Goal: Information Seeking & Learning: Understand process/instructions

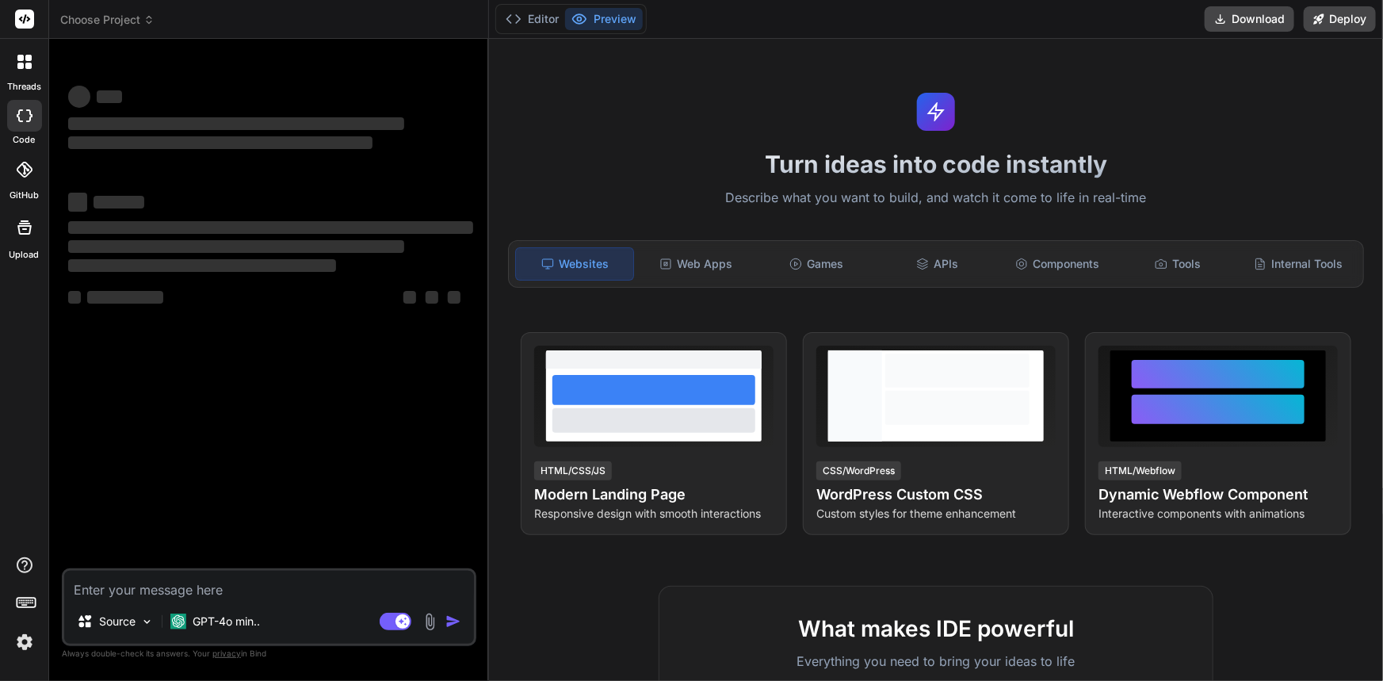
click at [169, 582] on textarea at bounding box center [269, 585] width 410 height 29
type textarea "x"
type textarea "import pypyodbc as odbc DRIVER_NAME = "SQL SERVER" SERVER_NAME = "CHETUIWK0815\…"
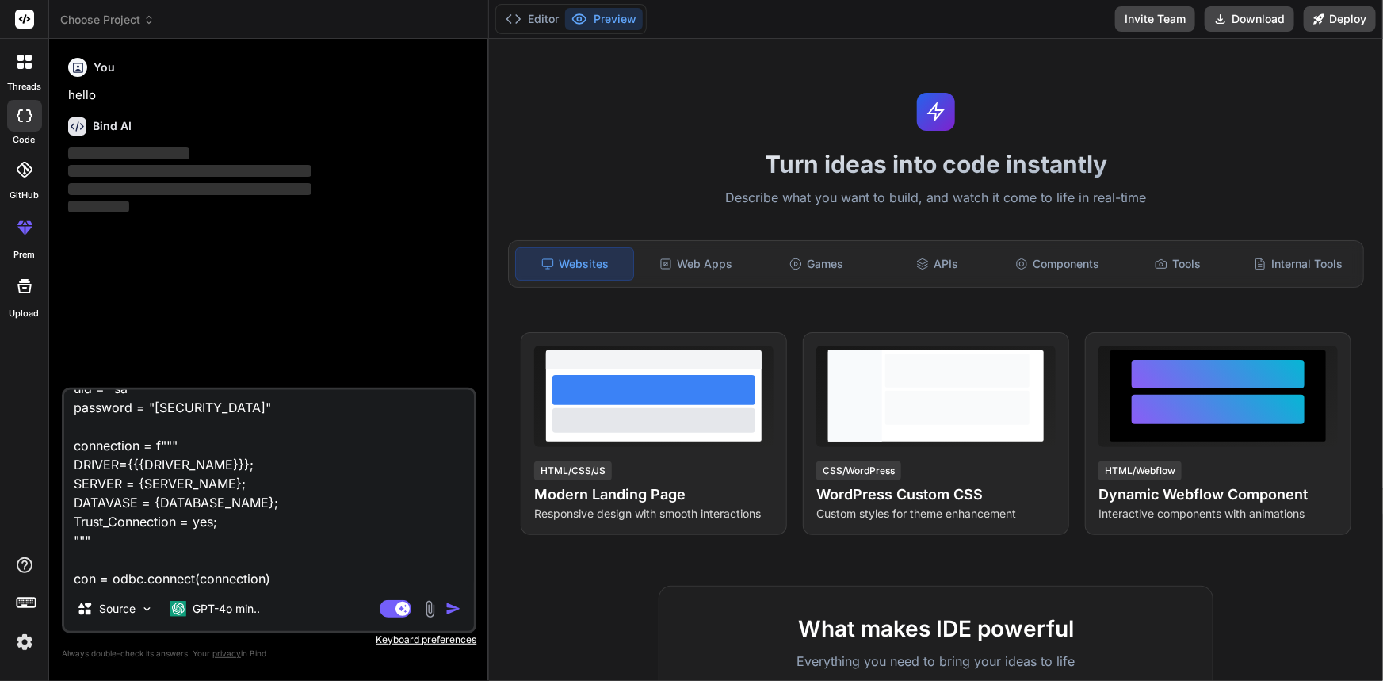
scroll to position [155, 0]
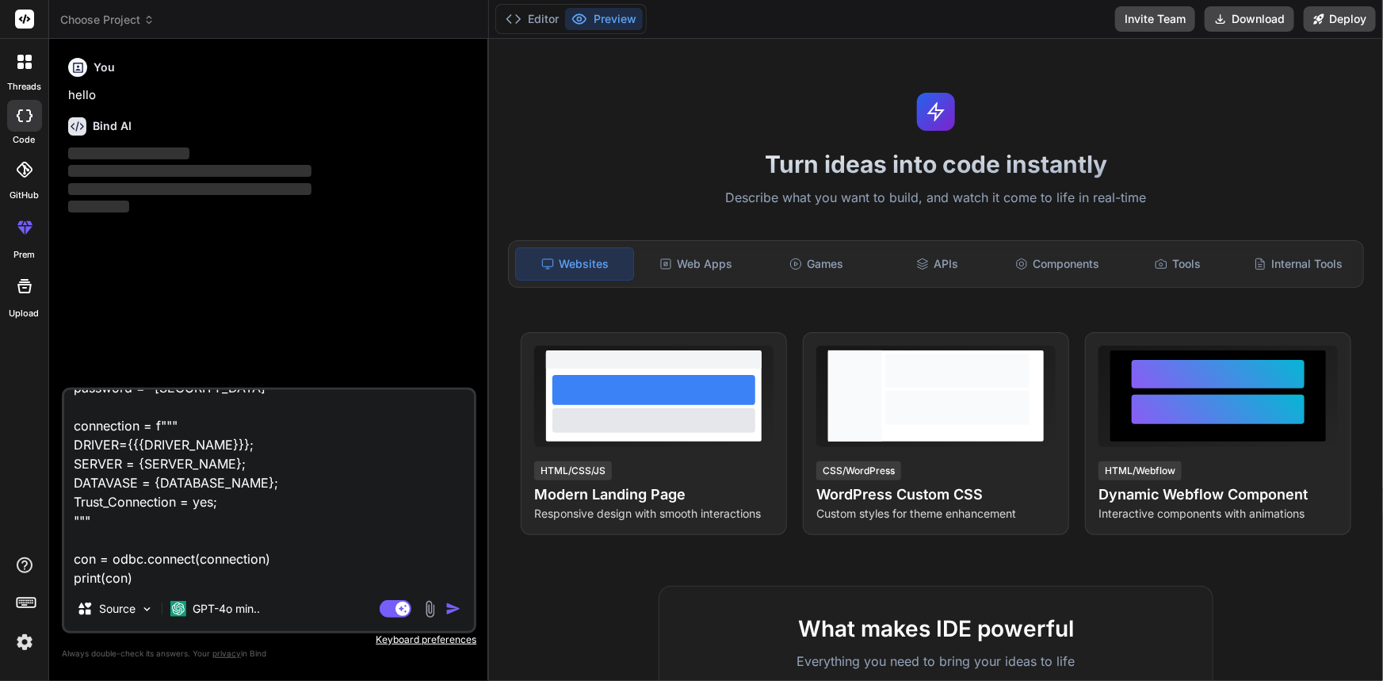
type textarea "x"
type textarea "import pypyodbc as odbc DRIVER_NAME = "SQL SERVER" SERVER_NAME = "CHETUIWK0815\…"
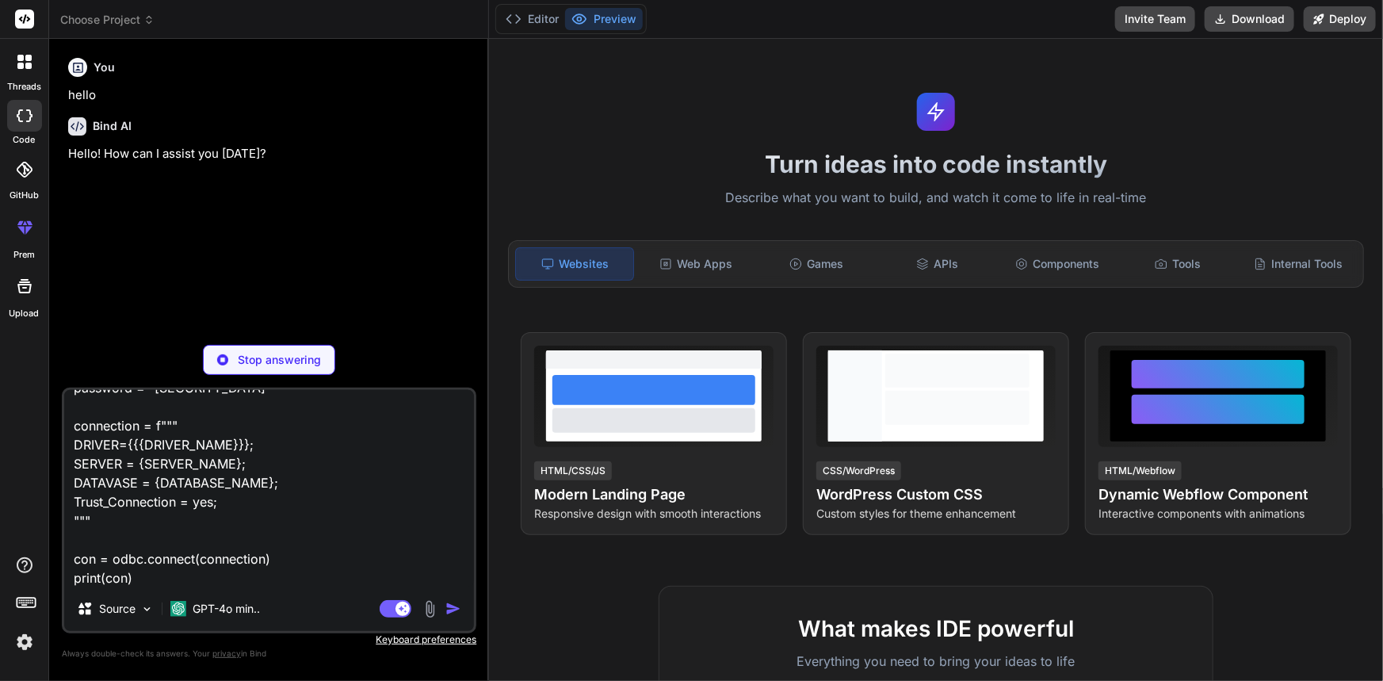
click at [181, 572] on textarea "import pypyodbc as odbc DRIVER_NAME = "SQL SERVER" SERVER_NAME = "CHETUIWK0815\…" at bounding box center [269, 488] width 410 height 197
type textarea "x"
type textarea "import pypyodbc as odbc DRIVER_NAME = "SQL SERVER" SERVER_NAME = "CHETUIWK0815\…"
type textarea "x"
type textarea "import pypyodbc as odbc DRIVER_NAME = "SQL SERVER" SERVER_NAME = "CHETUIWK0815\…"
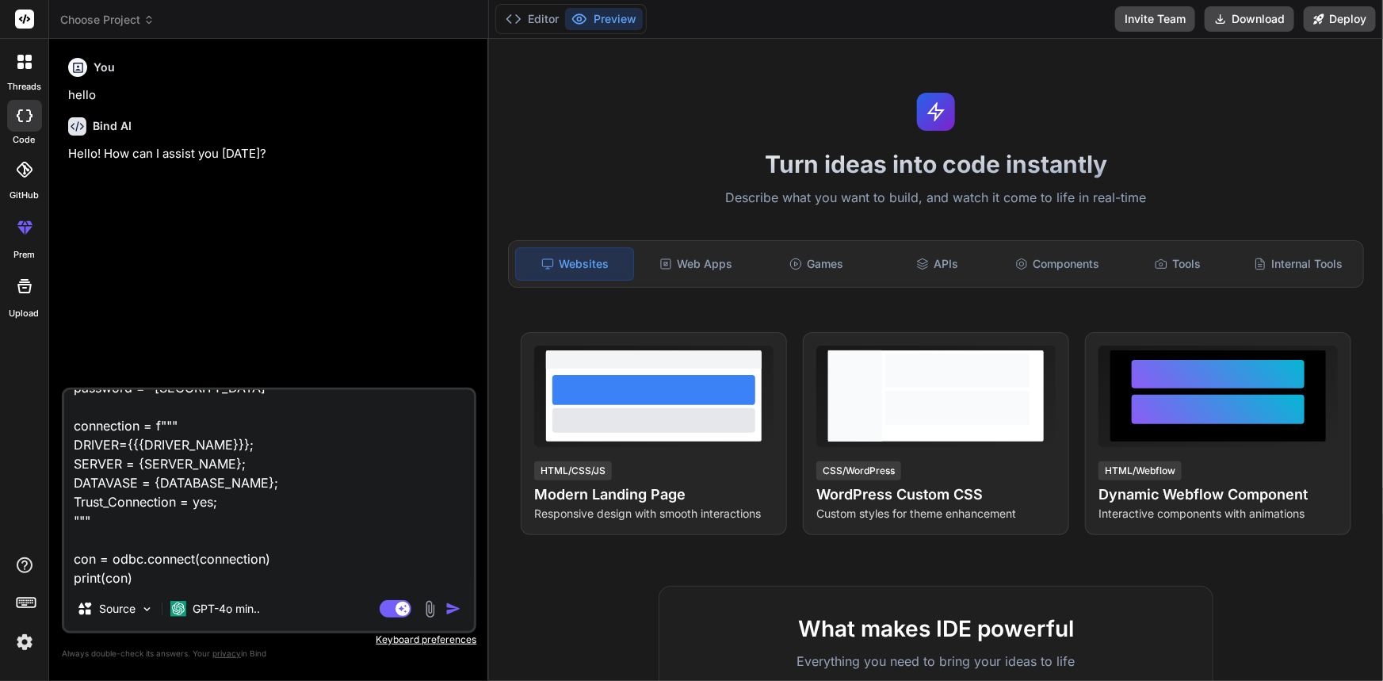
type textarea "x"
type textarea "import pypyodbc as odbc DRIVER_NAME = "SQL SERVER" SERVER_NAME = "CHETUIWK0815\…"
type textarea "x"
type textarea "import pypyodbc as odbc DRIVER_NAME = "SQL SERVER" SERVER_NAME = "CHETUIWK0815\…"
type textarea "x"
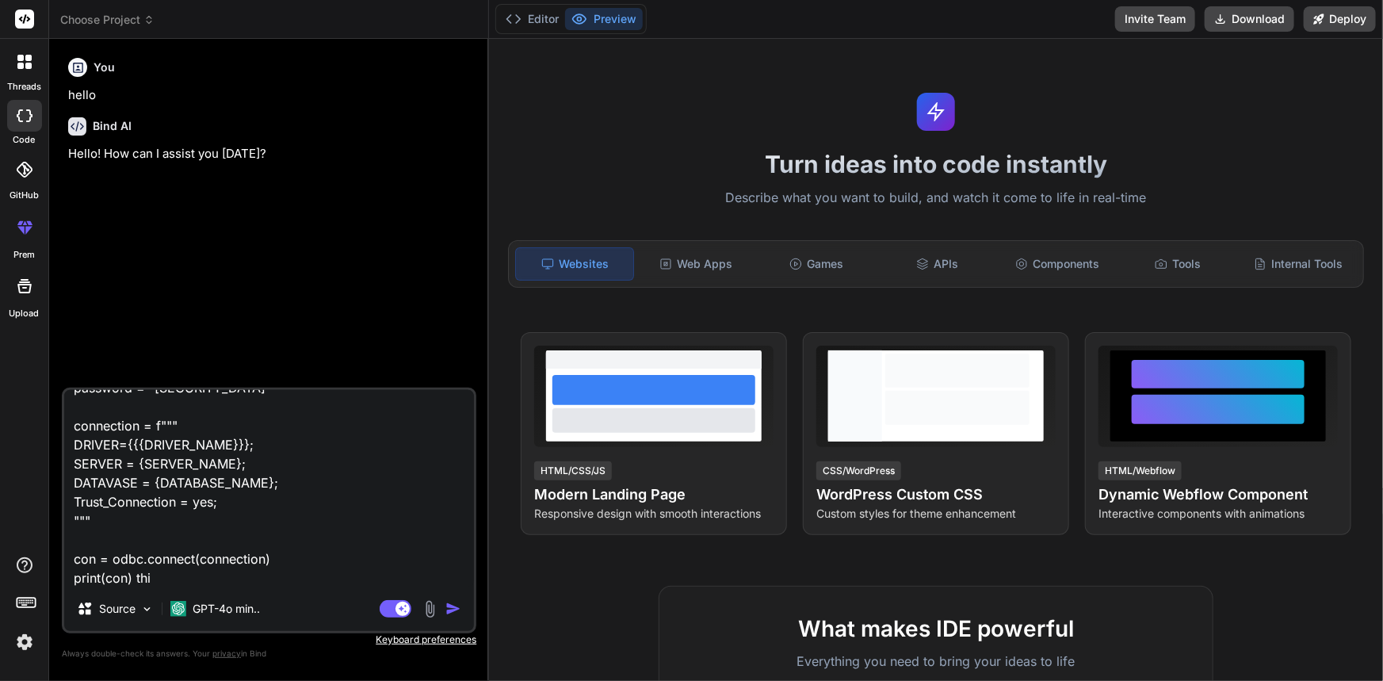
type textarea "import pypyodbc as odbc DRIVER_NAME = "SQL SERVER" SERVER_NAME = "CHETUIWK0815\…"
type textarea "x"
type textarea "import pypyodbc as odbc DRIVER_NAME = "SQL SERVER" SERVER_NAME = "CHETUIWK0815\…"
type textarea "x"
type textarea "import pypyodbc as odbc DRIVER_NAME = "SQL SERVER" SERVER_NAME = "CHETUIWK0815\…"
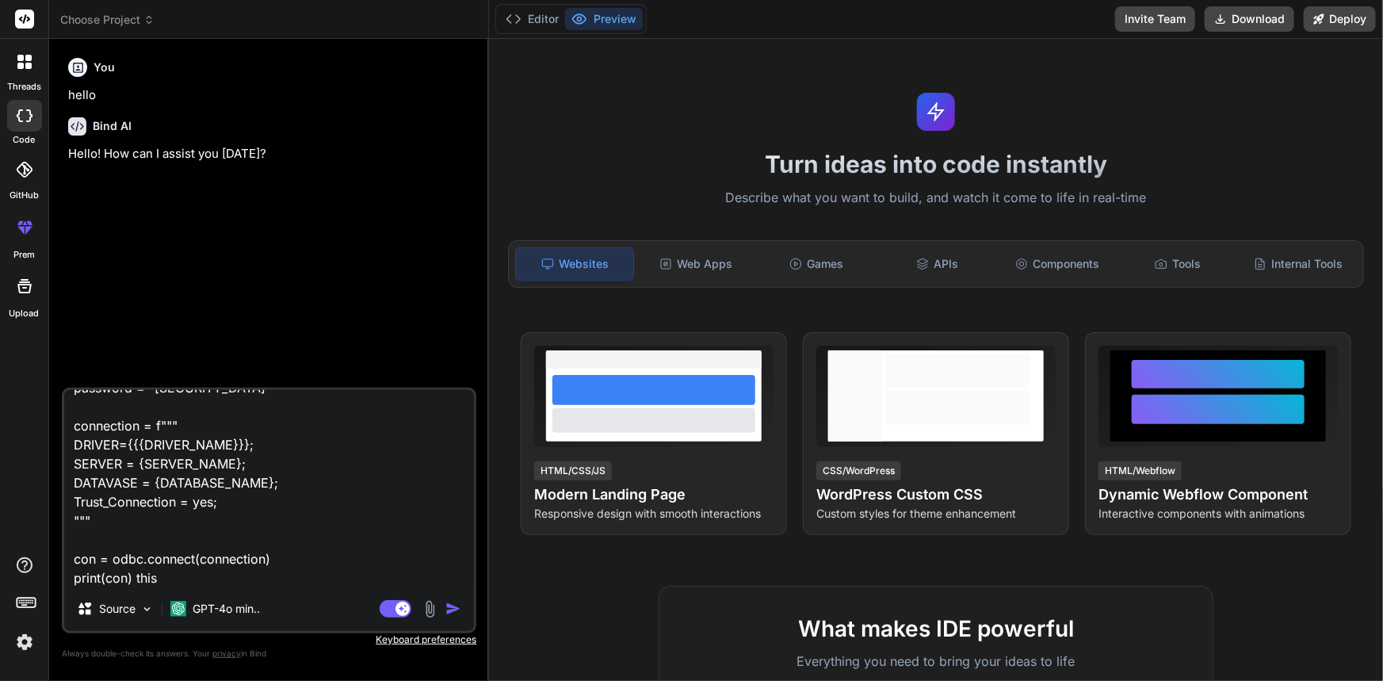
type textarea "x"
type textarea "import pypyodbc as odbc DRIVER_NAME = "SQL SERVER" SERVER_NAME = "CHETUIWK0815\…"
type textarea "x"
type textarea "import pypyodbc as odbc DRIVER_NAME = "SQL SERVER" SERVER_NAME = "CHETUIWK0815\…"
type textarea "x"
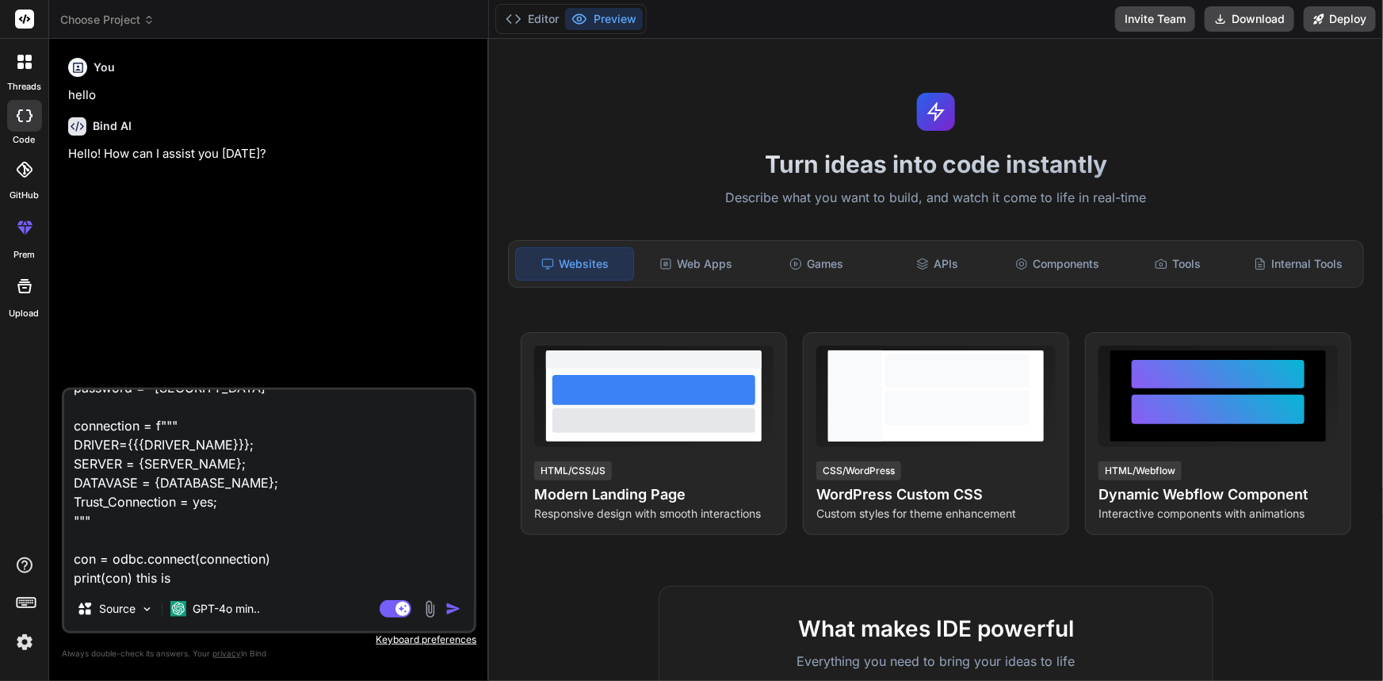
type textarea "import pypyodbc as odbc DRIVER_NAME = "SQL SERVER" SERVER_NAME = "CHETUIWK0815\…"
type textarea "x"
type textarea "import pypyodbc as odbc DRIVER_NAME = "SQL SERVER" SERVER_NAME = "CHETUIWK0815\…"
type textarea "x"
type textarea "import pypyodbc as odbc DRIVER_NAME = "SQL SERVER" SERVER_NAME = "CHETUIWK0815\…"
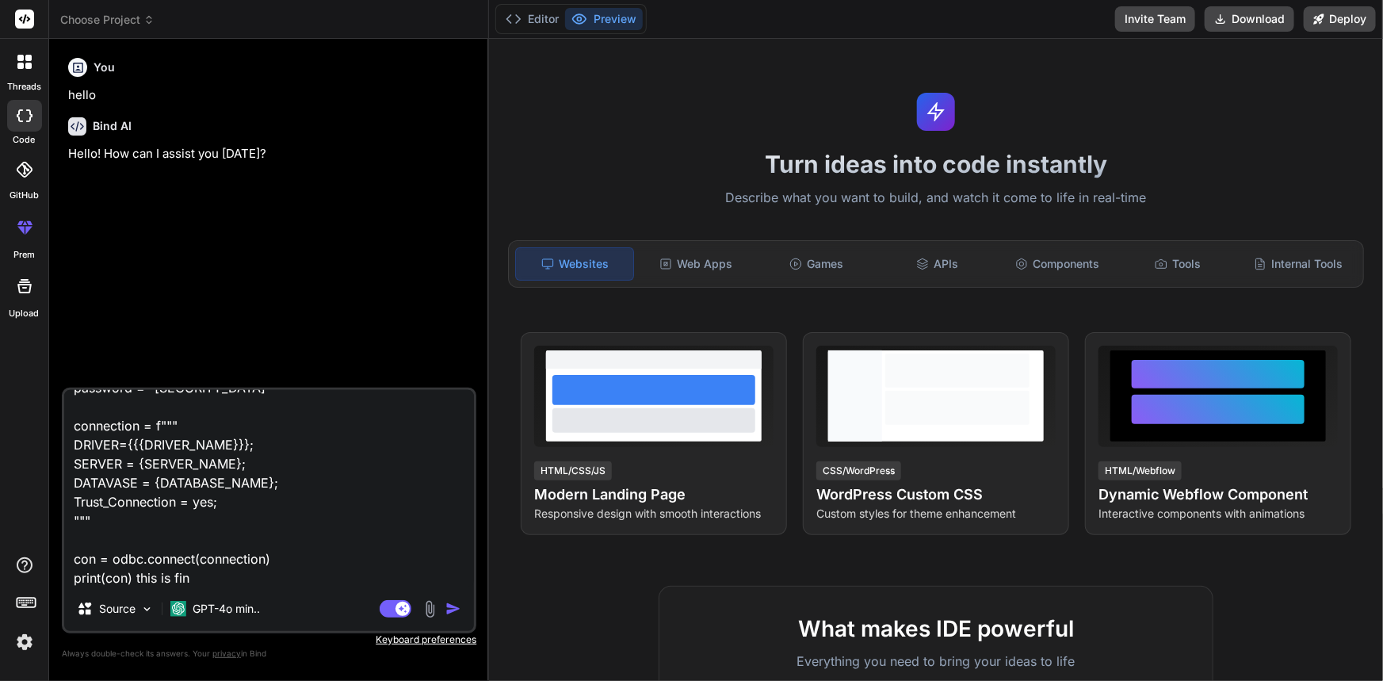
type textarea "x"
type textarea "import pypyodbc as odbc DRIVER_NAME = "SQL SERVER" SERVER_NAME = "CHETUIWK0815\…"
type textarea "x"
type textarea "import pypyodbc as odbc DRIVER_NAME = "SQL SERVER" SERVER_NAME = "CHETUIWK0815\…"
type textarea "x"
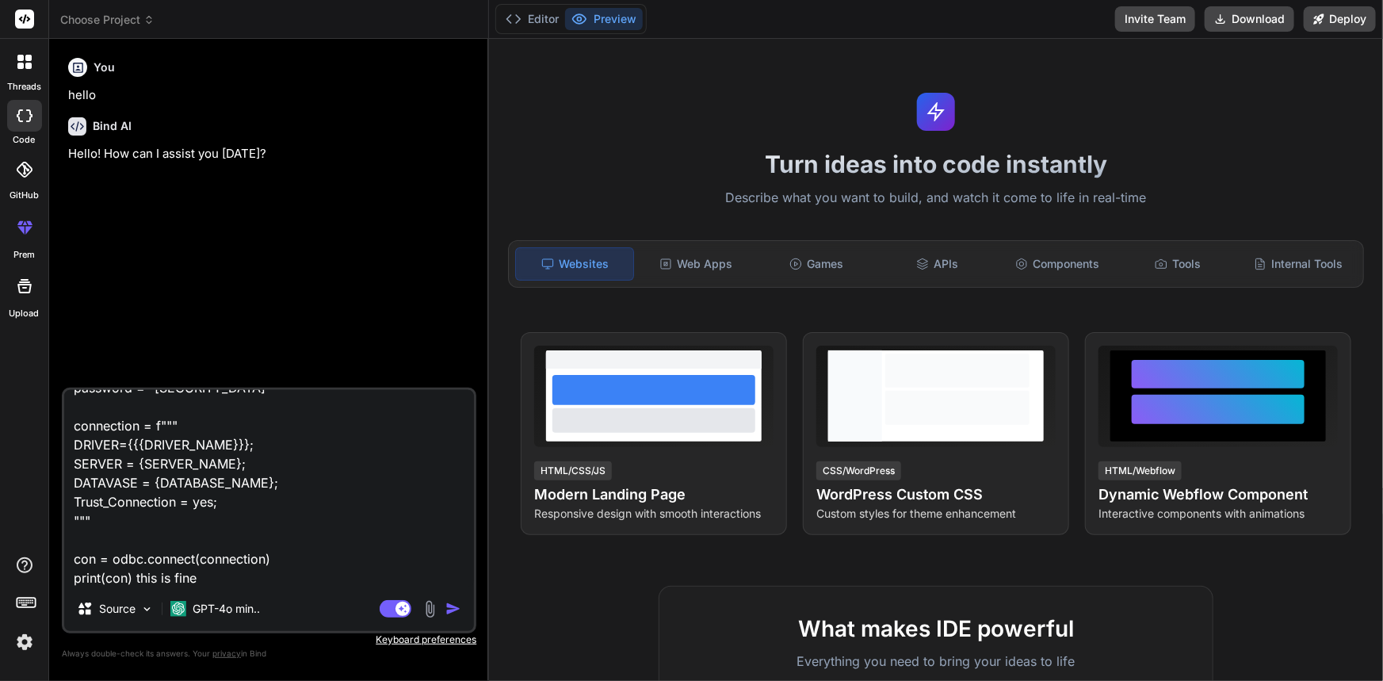
type textarea "import pypyodbc as odbc DRIVER_NAME = "SQL SERVER" SERVER_NAME = "CHETUIWK0815\…"
type textarea "x"
type textarea "import pypyodbc as odbc DRIVER_NAME = "SQL SERVER" SERVER_NAME = "CHETUIWK0815\…"
type textarea "x"
type textarea "import pypyodbc as odbc DRIVER_NAME = "SQL SERVER" SERVER_NAME = "CHETUIWK0815\…"
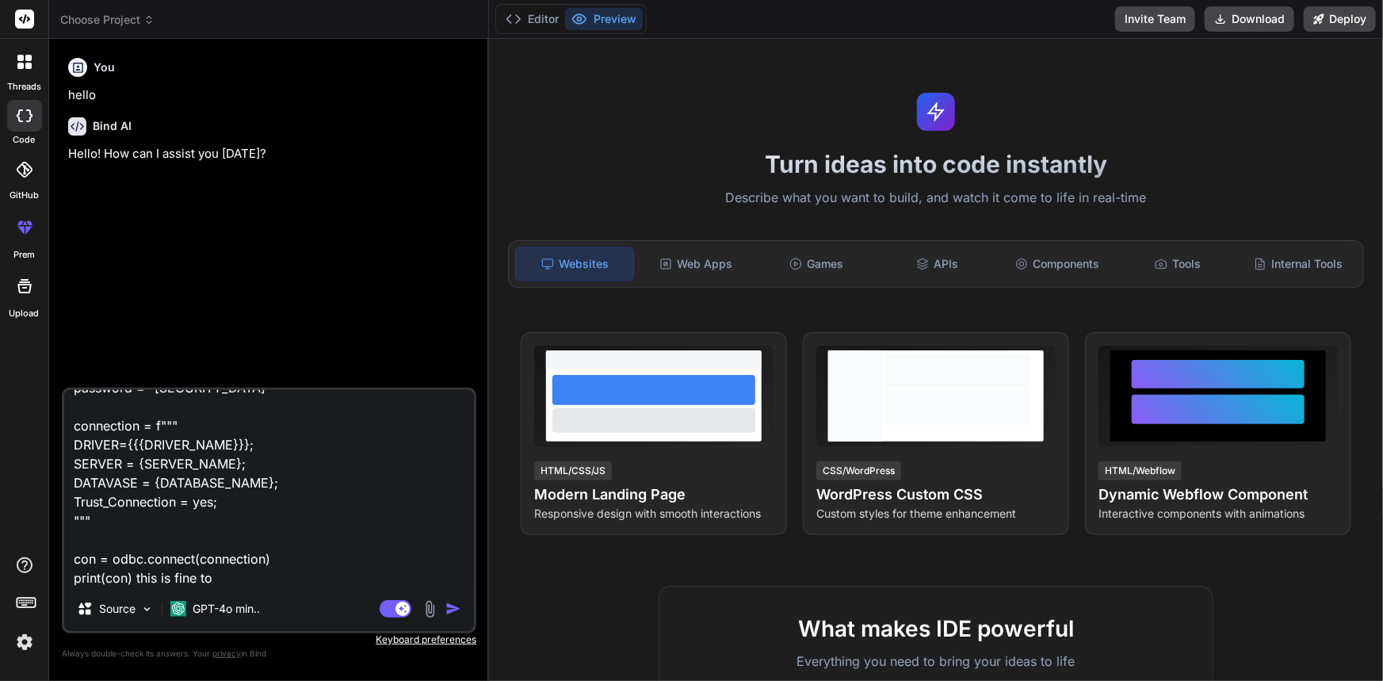
type textarea "x"
type textarea "import pypyodbc as odbc DRIVER_NAME = "SQL SERVER" SERVER_NAME = "CHETUIWK0815\…"
type textarea "x"
type textarea "import pypyodbc as odbc DRIVER_NAME = "SQL SERVER" SERVER_NAME = "CHETUIWK0815\…"
type textarea "x"
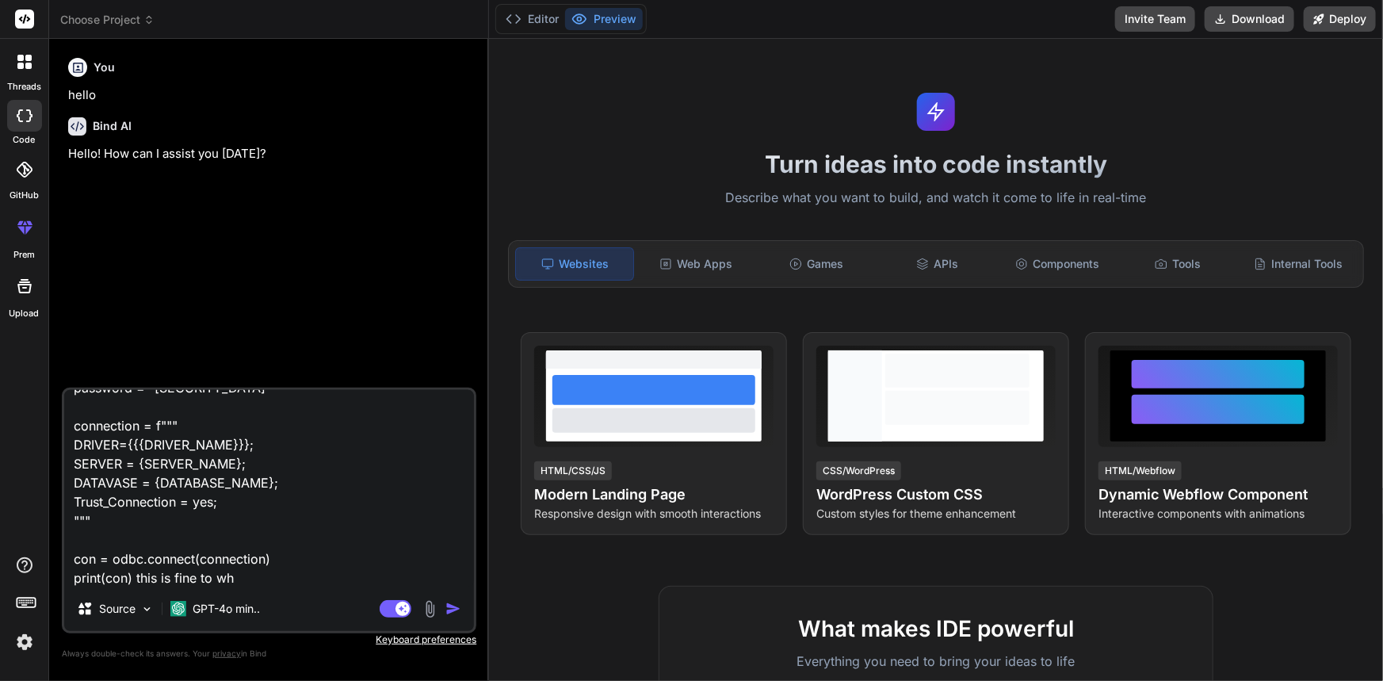
type textarea "import pypyodbc as odbc DRIVER_NAME = "SQL SERVER" SERVER_NAME = "CHETUIWK0815\…"
type textarea "x"
type textarea "import pypyodbc as odbc DRIVER_NAME = "SQL SERVER" SERVER_NAME = "CHETUIWK0815\…"
type textarea "x"
type textarea "import pypyodbc as odbc DRIVER_NAME = "SQL SERVER" SERVER_NAME = "CHETUIWK0815\…"
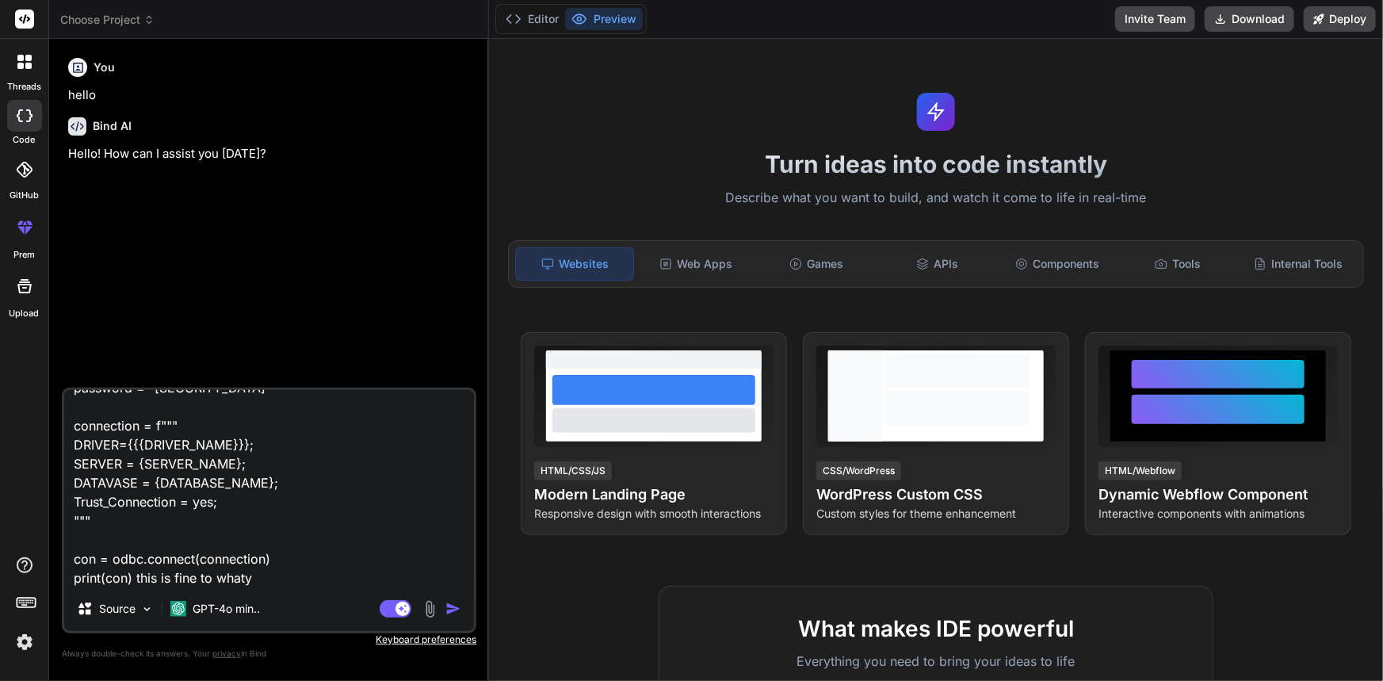
type textarea "x"
type textarea "import pypyodbc as odbc DRIVER_NAME = "SQL SERVER" SERVER_NAME = "CHETUIWK0815\…"
type textarea "x"
type textarea "import pypyodbc as odbc DRIVER_NAME = "SQL SERVER" SERVER_NAME = "CHETUIWK0815\…"
type textarea "x"
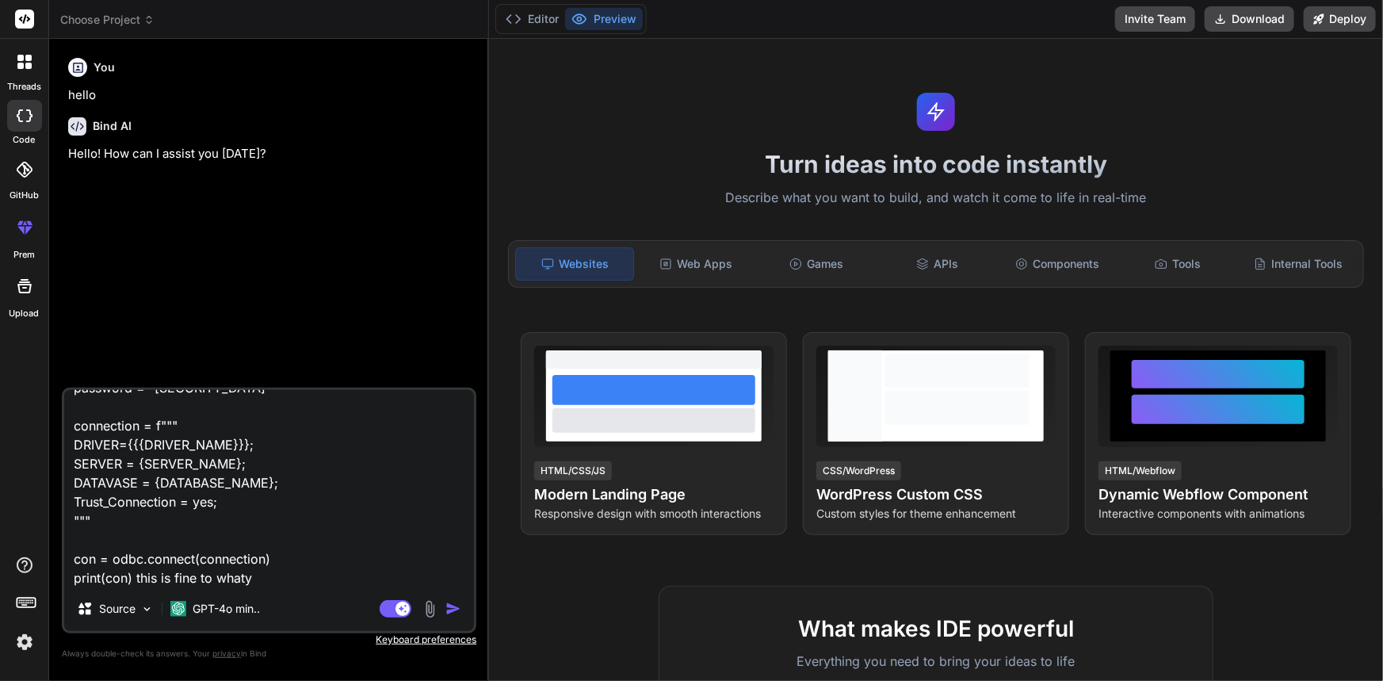
type textarea "import pypyodbc as odbc DRIVER_NAME = "SQL SERVER" SERVER_NAME = "CHETUIWK0815\…"
type textarea "x"
type textarea "import pypyodbc as odbc DRIVER_NAME = "SQL SERVER" SERVER_NAME = "CHETUIWK0815\…"
type textarea "x"
type textarea "import pypyodbc as odbc DRIVER_NAME = "SQL SERVER" SERVER_NAME = "CHETUIWK0815\…"
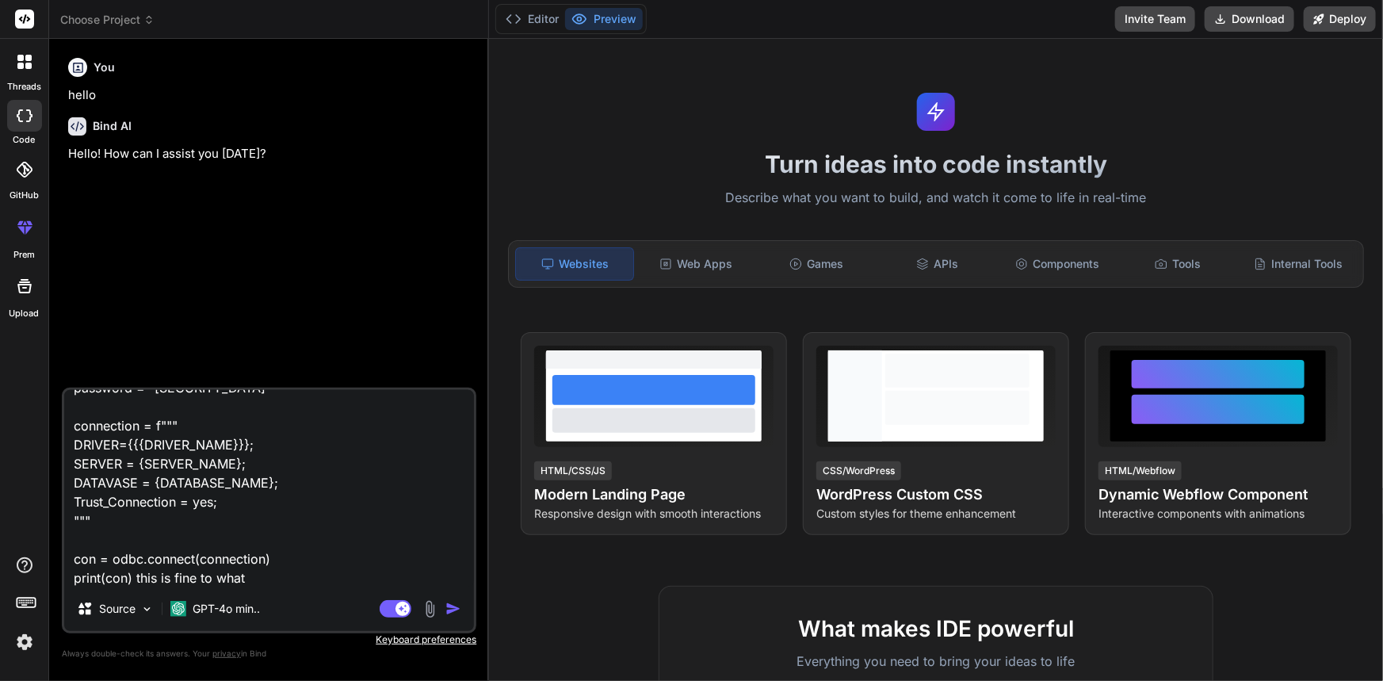
type textarea "x"
type textarea "import pypyodbc as odbc DRIVER_NAME = "SQL SERVER" SERVER_NAME = "CHETUIWK0815\…"
type textarea "x"
type textarea "import pypyodbc as odbc DRIVER_NAME = "SQL SERVER" SERVER_NAME = "CHETUIWK0815\…"
type textarea "x"
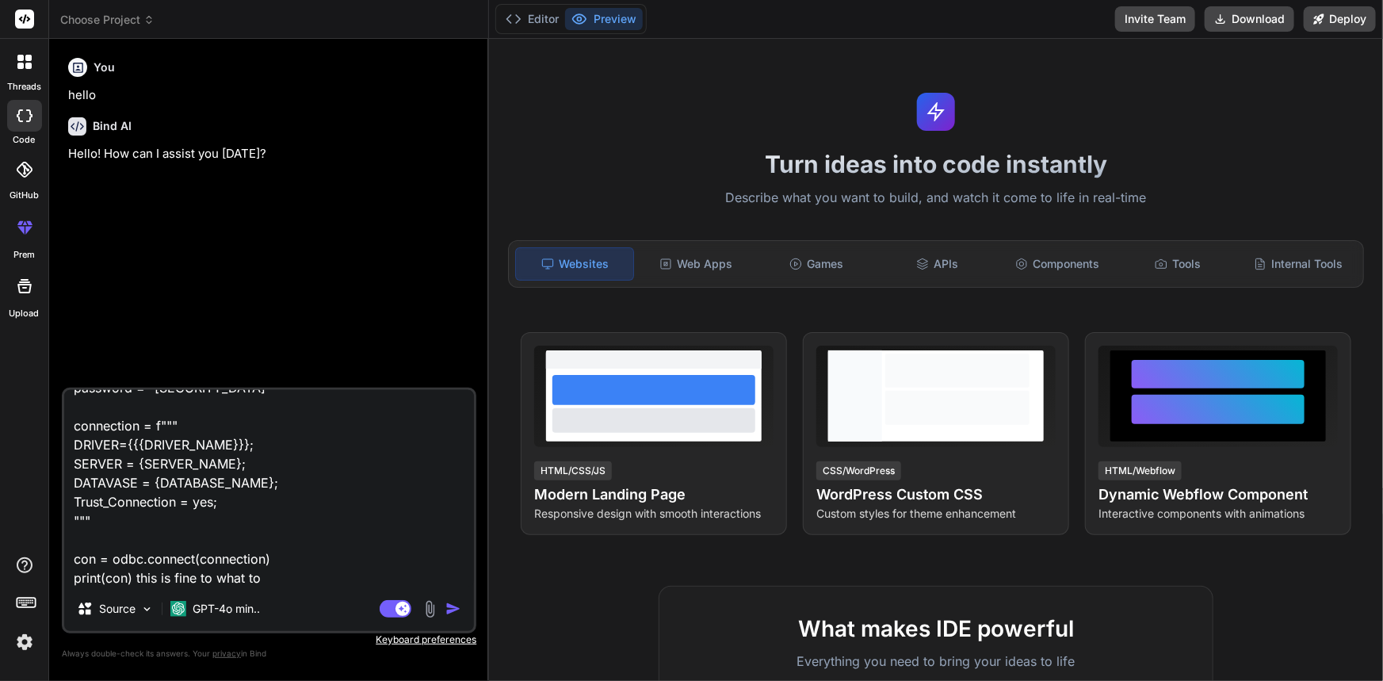
type textarea "import pypyodbc as odbc DRIVER_NAME = "SQL SERVER" SERVER_NAME = "CHETUIWK0815\…"
type textarea "x"
type textarea "import pypyodbc as odbc DRIVER_NAME = "SQL SERVER" SERVER_NAME = "CHETUIWK0815\…"
type textarea "x"
type textarea "import pypyodbc as odbc DRIVER_NAME = "SQL SERVER" SERVER_NAME = "CHETUIWK0815\…"
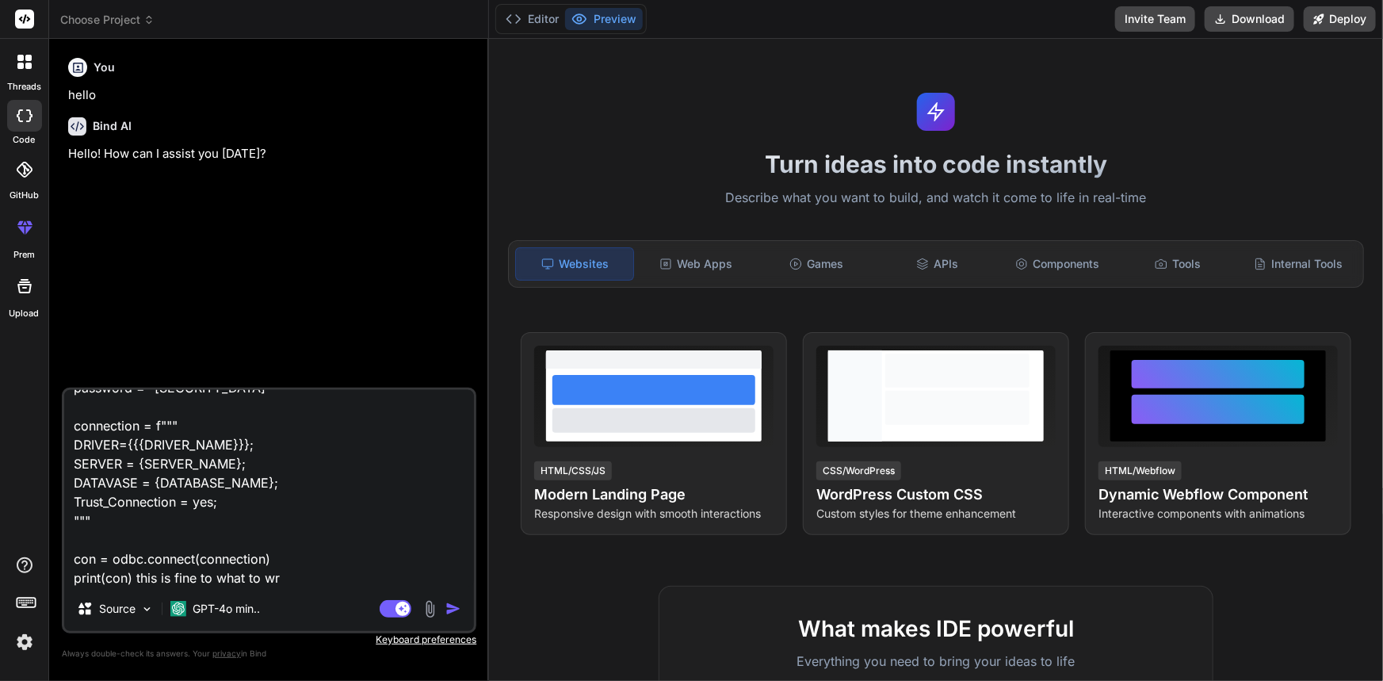
type textarea "x"
type textarea "import pypyodbc as odbc DRIVER_NAME = "SQL SERVER" SERVER_NAME = "CHETUIWK0815\…"
type textarea "x"
type textarea "import pypyodbc as odbc DRIVER_NAME = "SQL SERVER" SERVER_NAME = "CHETUIWK0815\…"
type textarea "x"
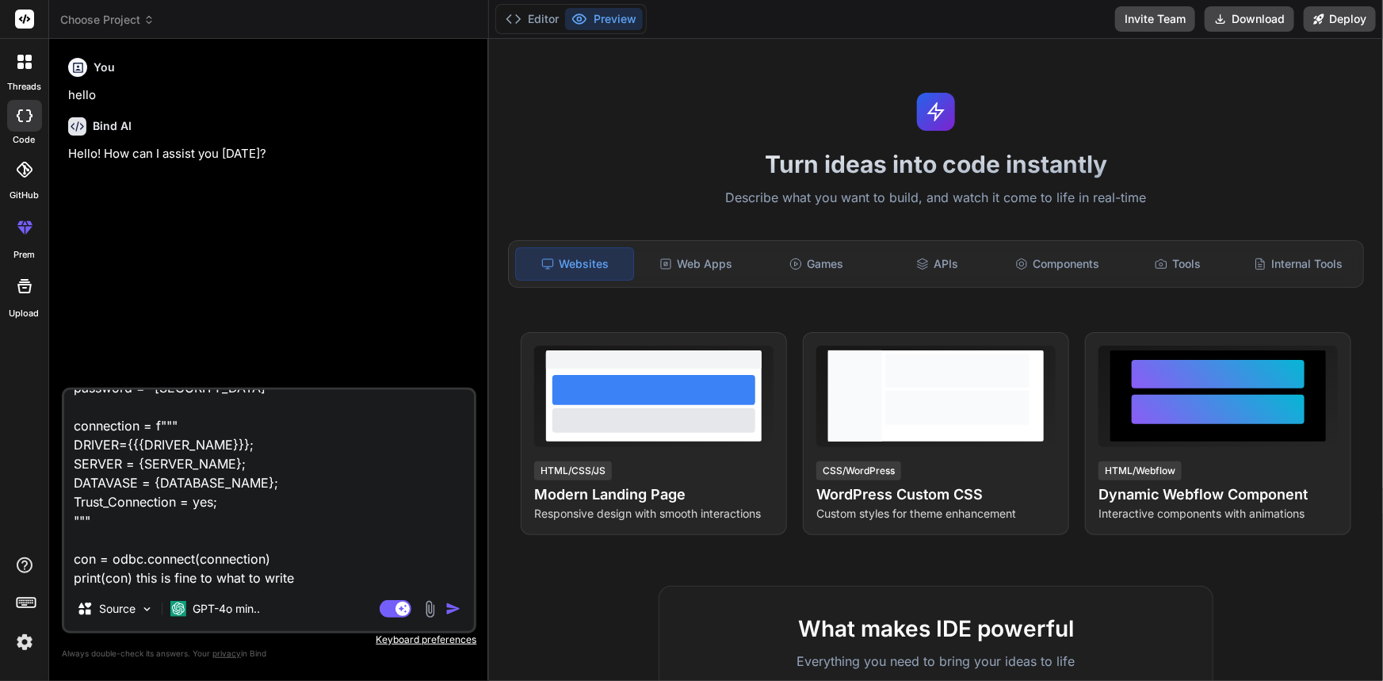
type textarea "import pypyodbc as odbc DRIVER_NAME = "SQL SERVER" SERVER_NAME = "CHETUIWK0815\…"
type textarea "x"
type textarea "import pypyodbc as odbc DRIVER_NAME = "SQL SERVER" SERVER_NAME = "CHETUIWK0815\…"
type textarea "x"
type textarea "import pypyodbc as odbc DRIVER_NAME = "SQL SERVER" SERVER_NAME = "CHETUIWK0815\…"
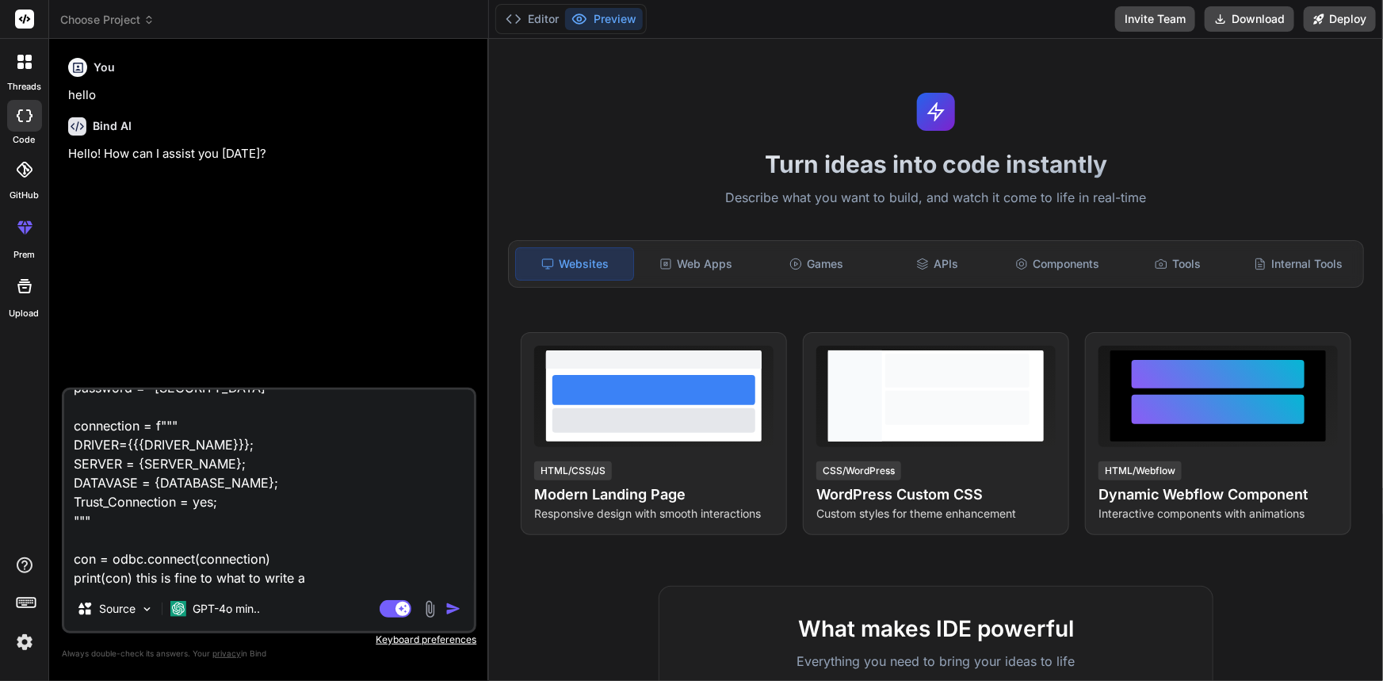
type textarea "x"
type textarea "import pypyodbc as odbc DRIVER_NAME = "SQL SERVER" SERVER_NAME = "CHETUIWK0815\…"
type textarea "x"
type textarea "import pypyodbc as odbc DRIVER_NAME = "SQL SERVER" SERVER_NAME = "CHETUIWK0815\…"
type textarea "x"
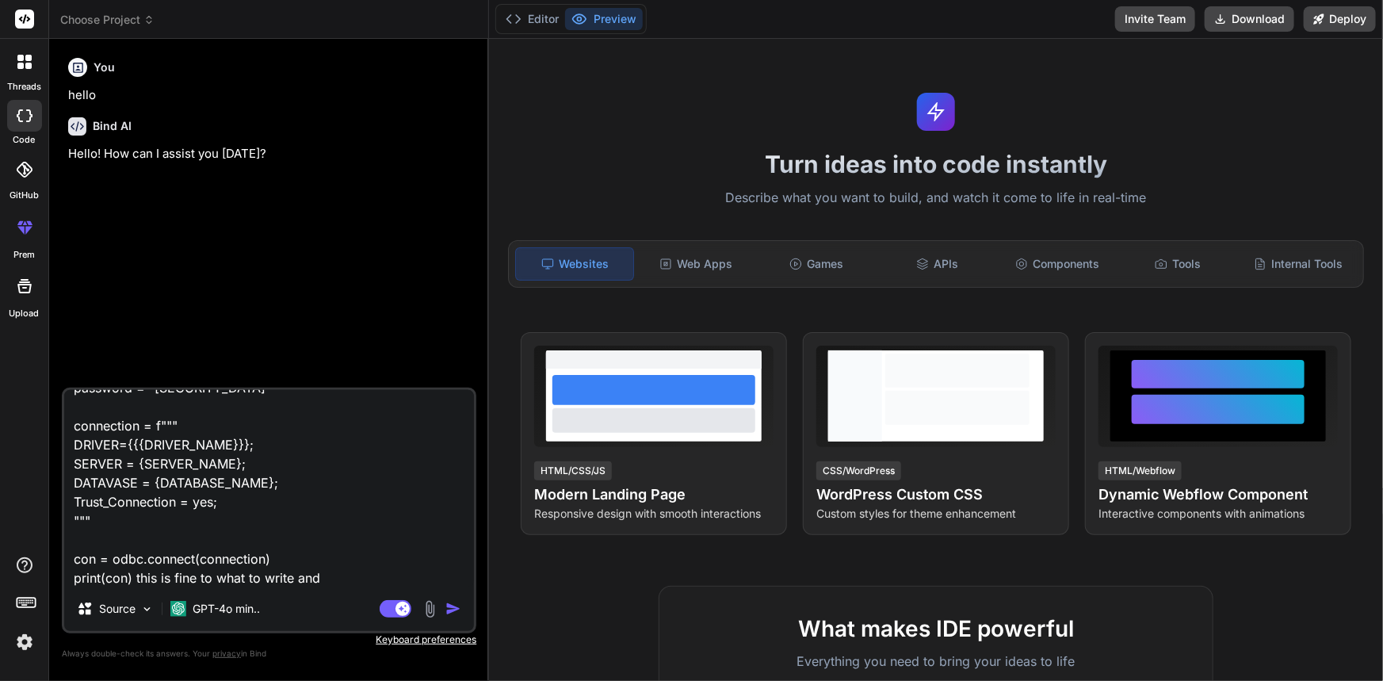
type textarea "import pypyodbc as odbc DRIVER_NAME = "SQL SERVER" SERVER_NAME = "CHETUIWK0815\…"
type textarea "x"
type textarea "import pypyodbc as odbc DRIVER_NAME = "SQL SERVER" SERVER_NAME = "CHETUIWK0815\…"
type textarea "x"
type textarea "import pypyodbc as odbc DRIVER_NAME = "SQL SERVER" SERVER_NAME = "CHETUIWK0815\…"
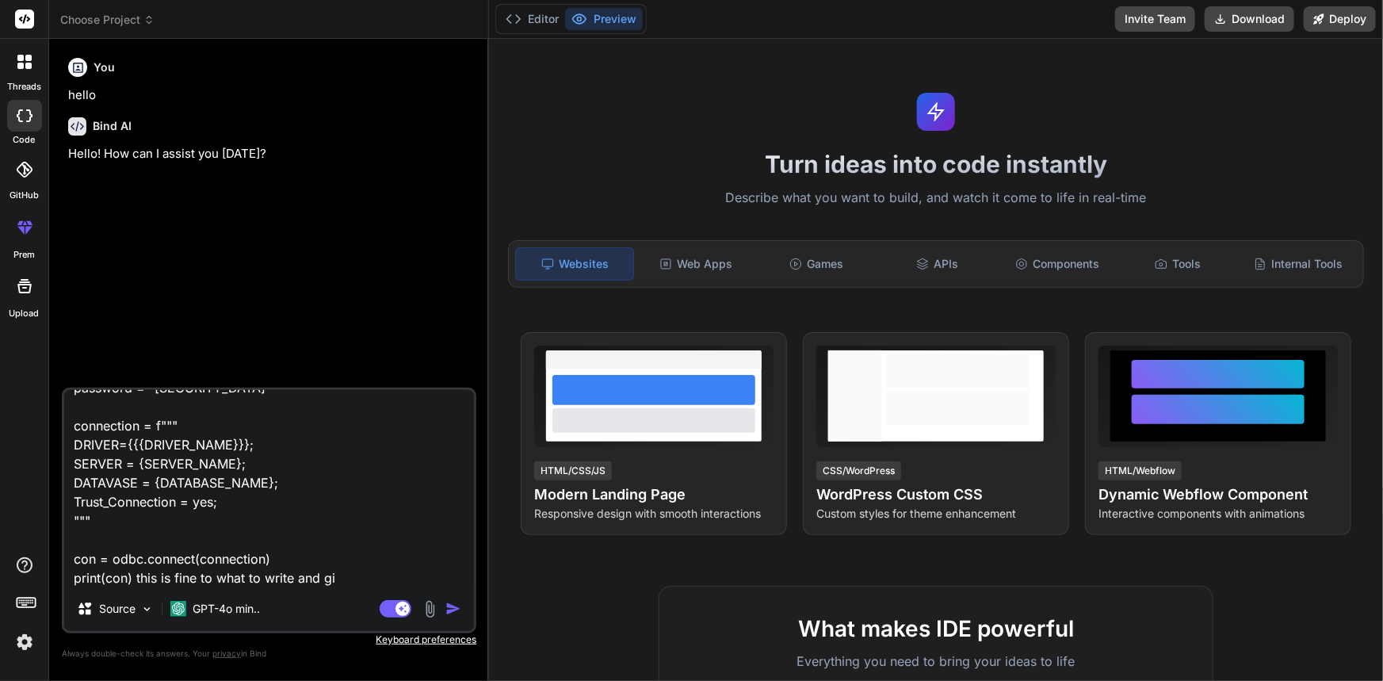
type textarea "x"
type textarea "import pypyodbc as odbc DRIVER_NAME = "SQL SERVER" SERVER_NAME = "CHETUIWK0815\…"
type textarea "x"
type textarea "import pypyodbc as odbc DRIVER_NAME = "SQL SERVER" SERVER_NAME = "CHETUIWK0815\…"
type textarea "x"
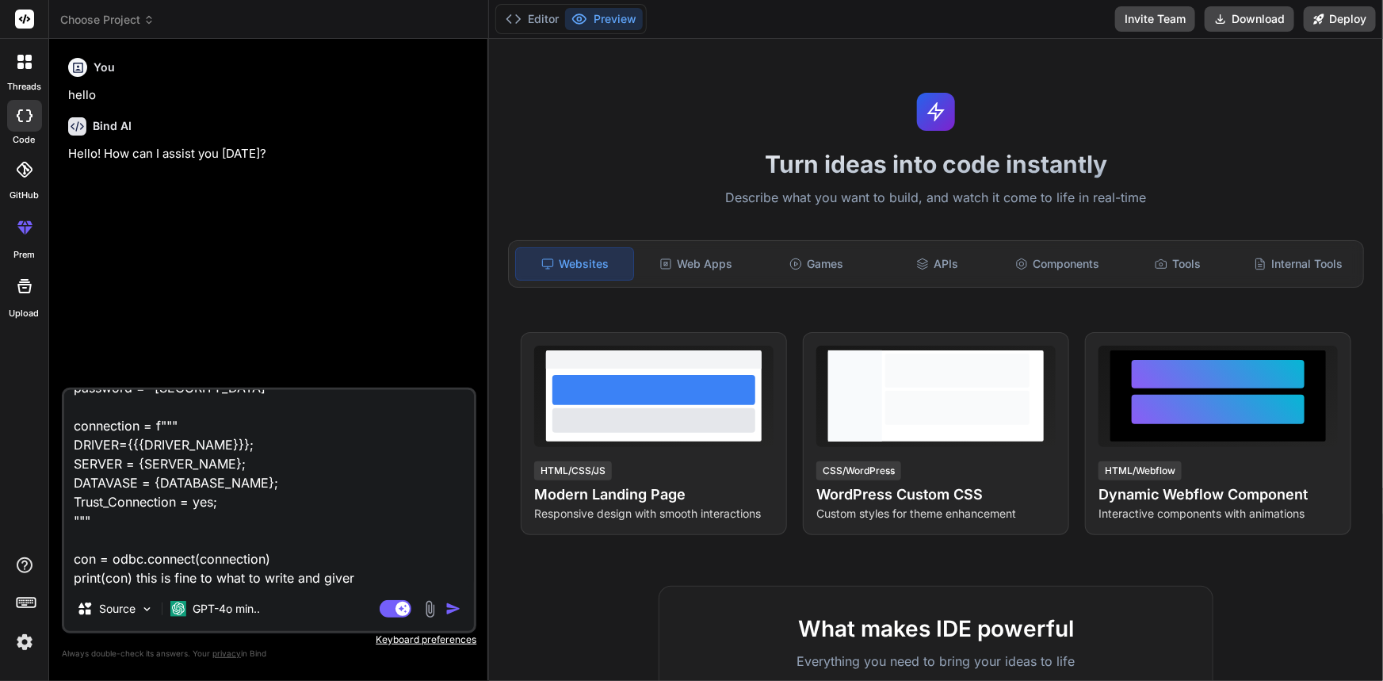
type textarea "import pypyodbc as odbc DRIVER_NAME = "SQL SERVER" SERVER_NAME = "CHETUIWK0815\…"
type textarea "x"
type textarea "import pypyodbc as odbc DRIVER_NAME = "SQL SERVER" SERVER_NAME = "CHETUIWK0815\…"
type textarea "x"
type textarea "import pypyodbc as odbc DRIVER_NAME = "SQL SERVER" SERVER_NAME = "CHETUIWK0815\…"
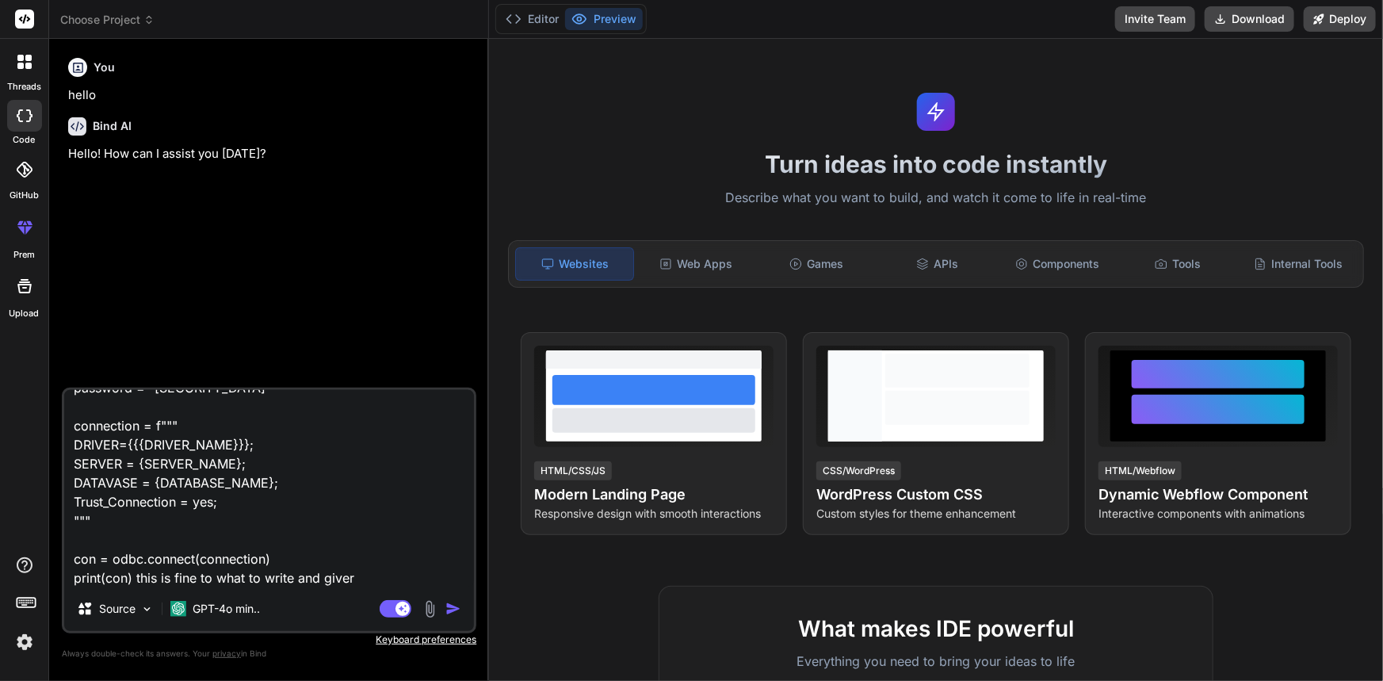
type textarea "x"
type textarea "import pypyodbc as odbc DRIVER_NAME = "SQL SERVER" SERVER_NAME = "CHETUIWK0815\…"
type textarea "x"
type textarea "import pypyodbc as odbc DRIVER_NAME = "SQL SERVER" SERVER_NAME = "CHETUIWK0815\…"
type textarea "x"
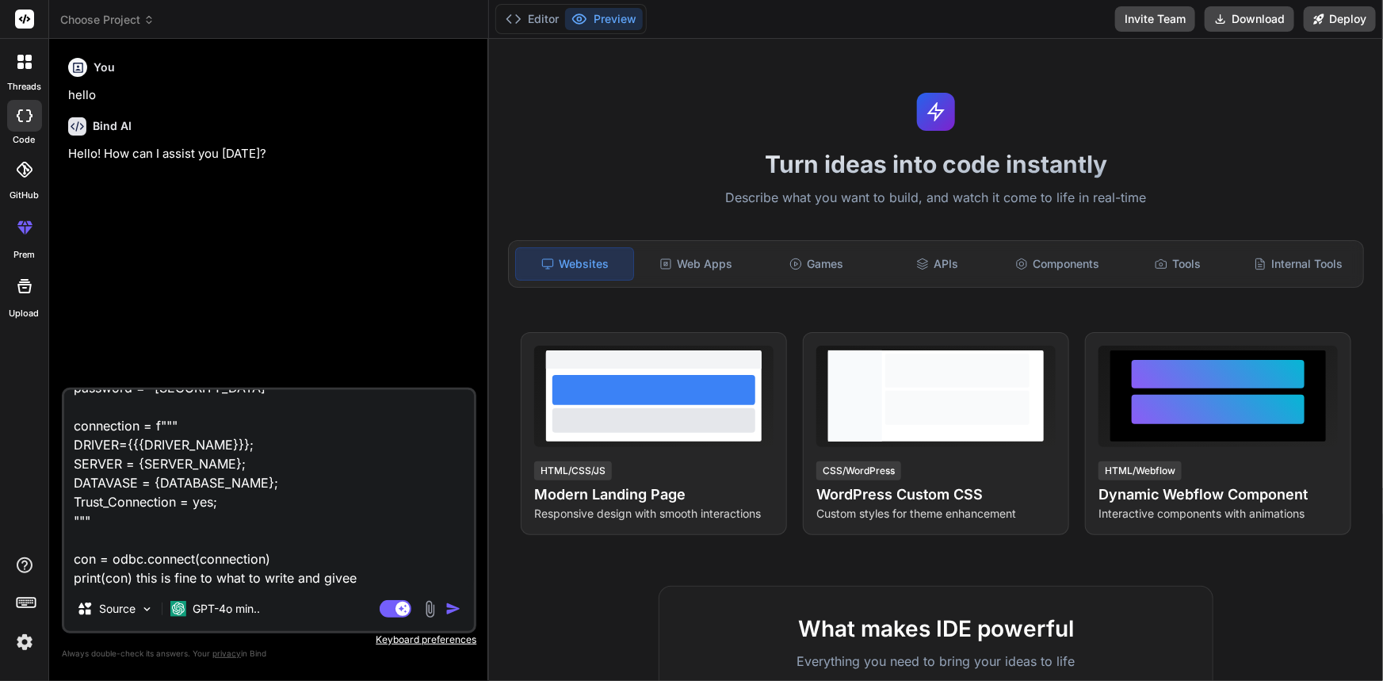
type textarea "import pypyodbc as odbc DRIVER_NAME = "SQL SERVER" SERVER_NAME = "CHETUIWK0815\…"
type textarea "x"
type textarea "import pypyodbc as odbc DRIVER_NAME = "SQL SERVER" SERVER_NAME = "CHETUIWK0815\…"
type textarea "x"
type textarea "import pypyodbc as odbc DRIVER_NAME = "SQL SERVER" SERVER_NAME = "CHETUIWK0815\…"
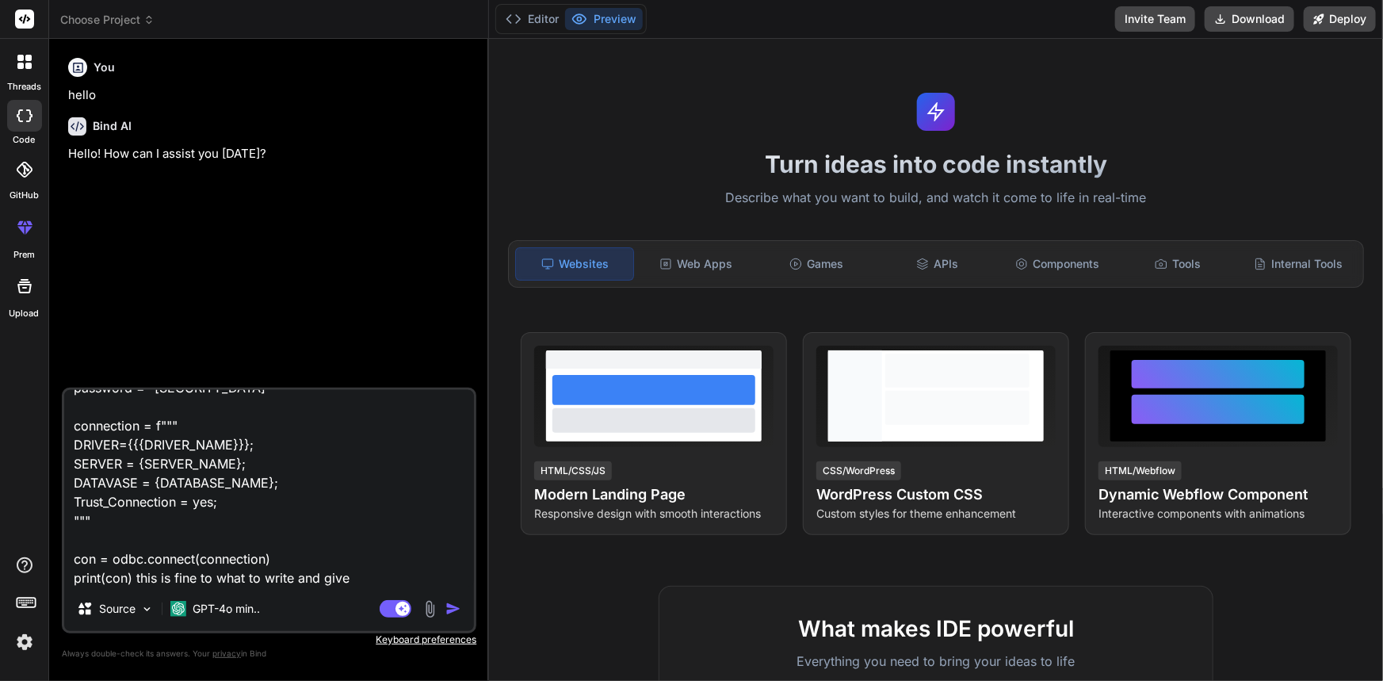
type textarea "x"
type textarea "import pypyodbc as odbc DRIVER_NAME = "SQL SERVER" SERVER_NAME = "CHETUIWK0815\…"
type textarea "x"
type textarea "import pypyodbc as odbc DRIVER_NAME = "SQL SERVER" SERVER_NAME = "CHETUIWK0815\…"
type textarea "x"
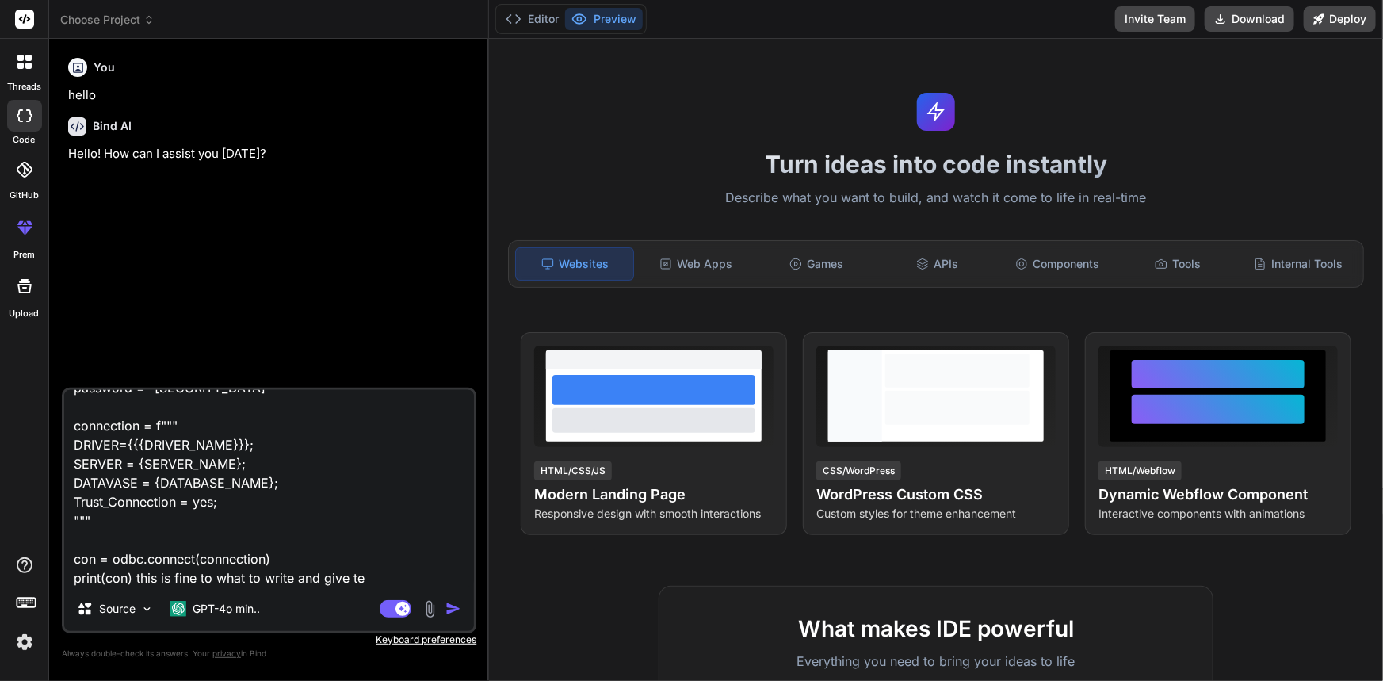
type textarea "import pypyodbc as odbc DRIVER_NAME = "SQL SERVER" SERVER_NAME = "CHETUIWK0815\…"
type textarea "x"
type textarea "import pypyodbc as odbc DRIVER_NAME = "SQL SERVER" SERVER_NAME = "CHETUIWK0815\…"
type textarea "x"
type textarea "import pypyodbc as odbc DRIVER_NAME = "SQL SERVER" SERVER_NAME = "CHETUIWK0815\…"
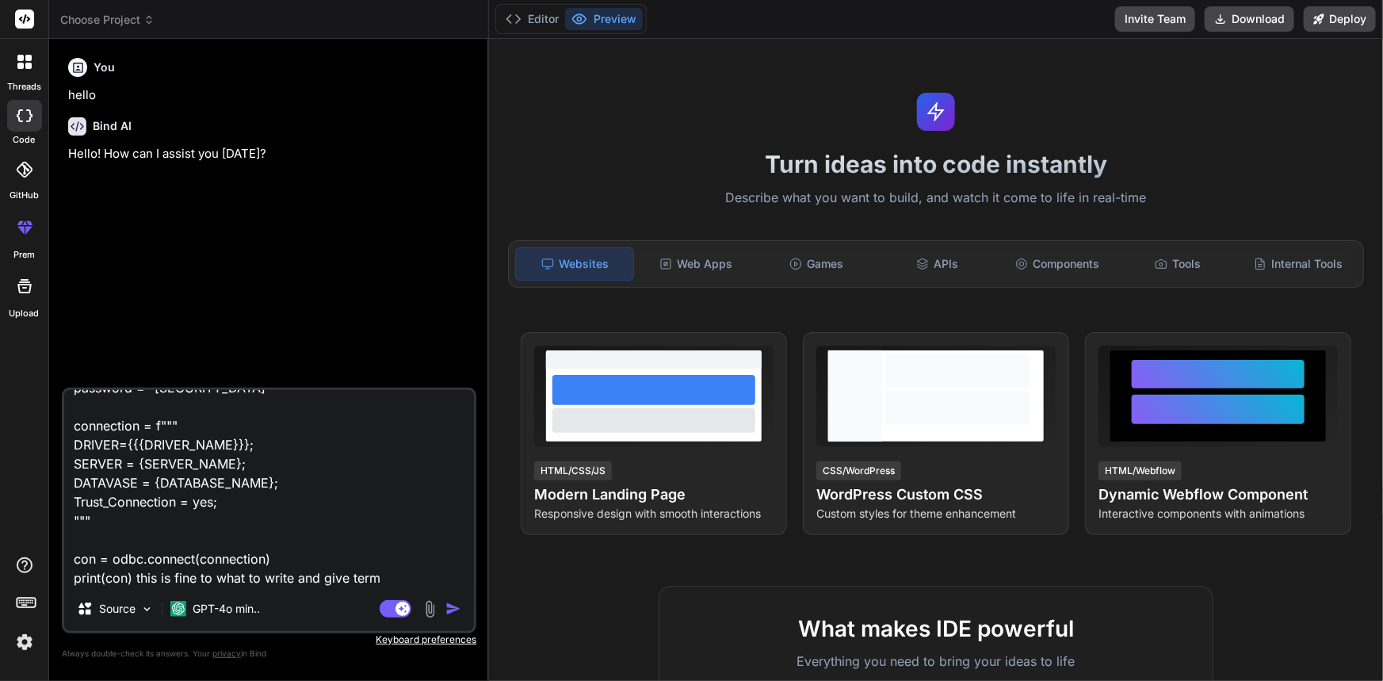
type textarea "x"
type textarea "import pypyodbc as odbc DRIVER_NAME = "SQL SERVER" SERVER_NAME = "CHETUIWK0815\…"
type textarea "x"
type textarea "import pypyodbc as odbc DRIVER_NAME = "SQL SERVER" SERVER_NAME = "CHETUIWK0815\…"
type textarea "x"
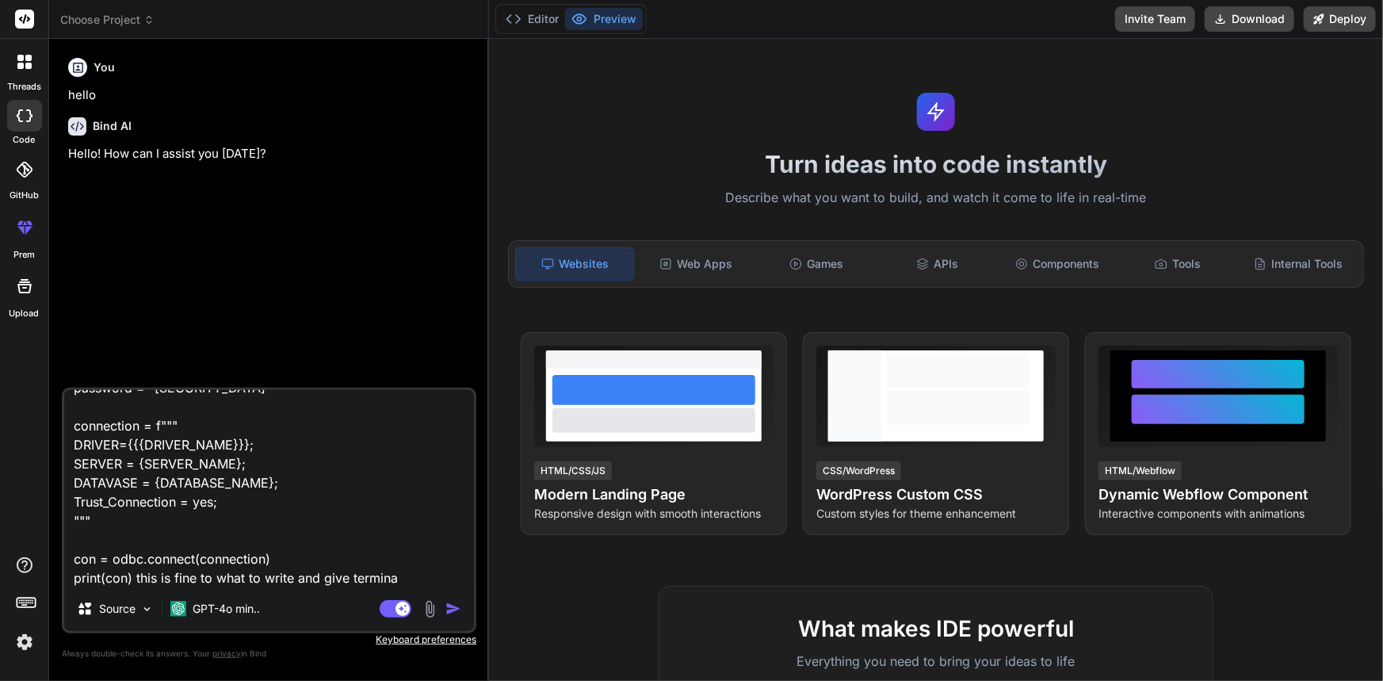
type textarea "import pypyodbc as odbc DRIVER_NAME = "SQL SERVER" SERVER_NAME = "CHETUIWK0815\…"
type textarea "x"
type textarea "import pypyodbc as odbc DRIVER_NAME = "SQL SERVER" SERVER_NAME = "CHETUIWK0815\…"
type textarea "x"
type textarea "import pypyodbc as odbc DRIVER_NAME = "SQL SERVER" SERVER_NAME = "CHETUIWK0815\…"
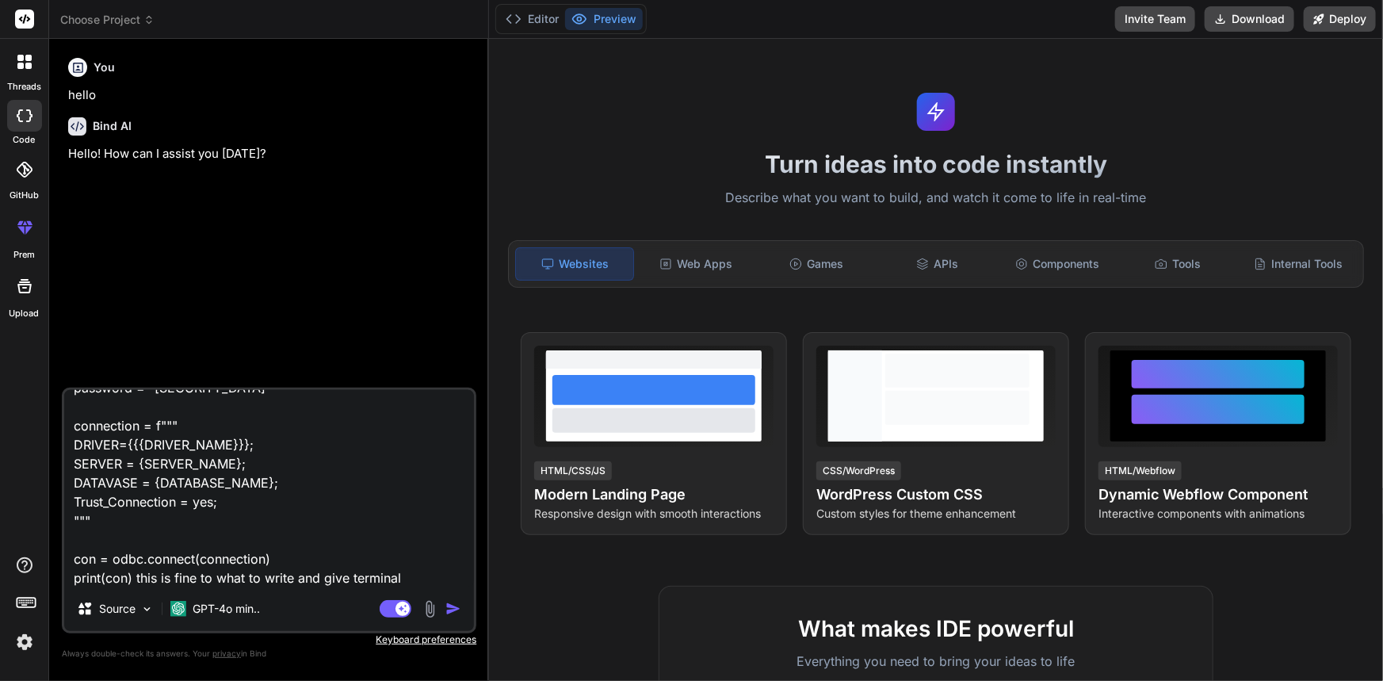
type textarea "x"
type textarea "import pypyodbc as odbc DRIVER_NAME = "SQL SERVER" SERVER_NAME = "CHETUIWK0815\…"
type textarea "x"
type textarea "import pypyodbc as odbc DRIVER_NAME = "SQL SERVER" SERVER_NAME = "CHETUIWK0815\…"
type textarea "x"
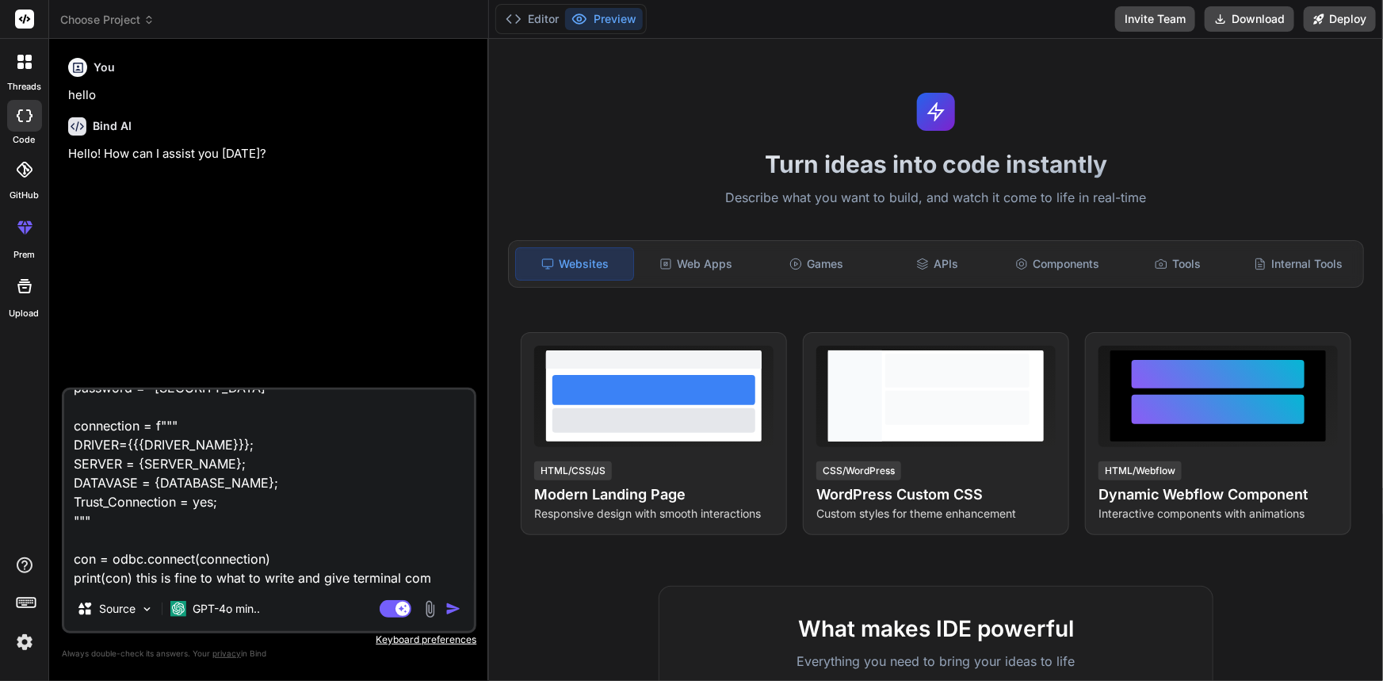
type textarea "import pypyodbc as odbc DRIVER_NAME = "SQL SERVER" SERVER_NAME = "CHETUIWK0815\…"
type textarea "x"
type textarea "import pypyodbc as odbc DRIVER_NAME = "SQL SERVER" SERVER_NAME = "CHETUIWK0815\…"
type textarea "x"
type textarea "import pypyodbc as odbc DRIVER_NAME = "SQL SERVER" SERVER_NAME = "CHETUIWK0815\…"
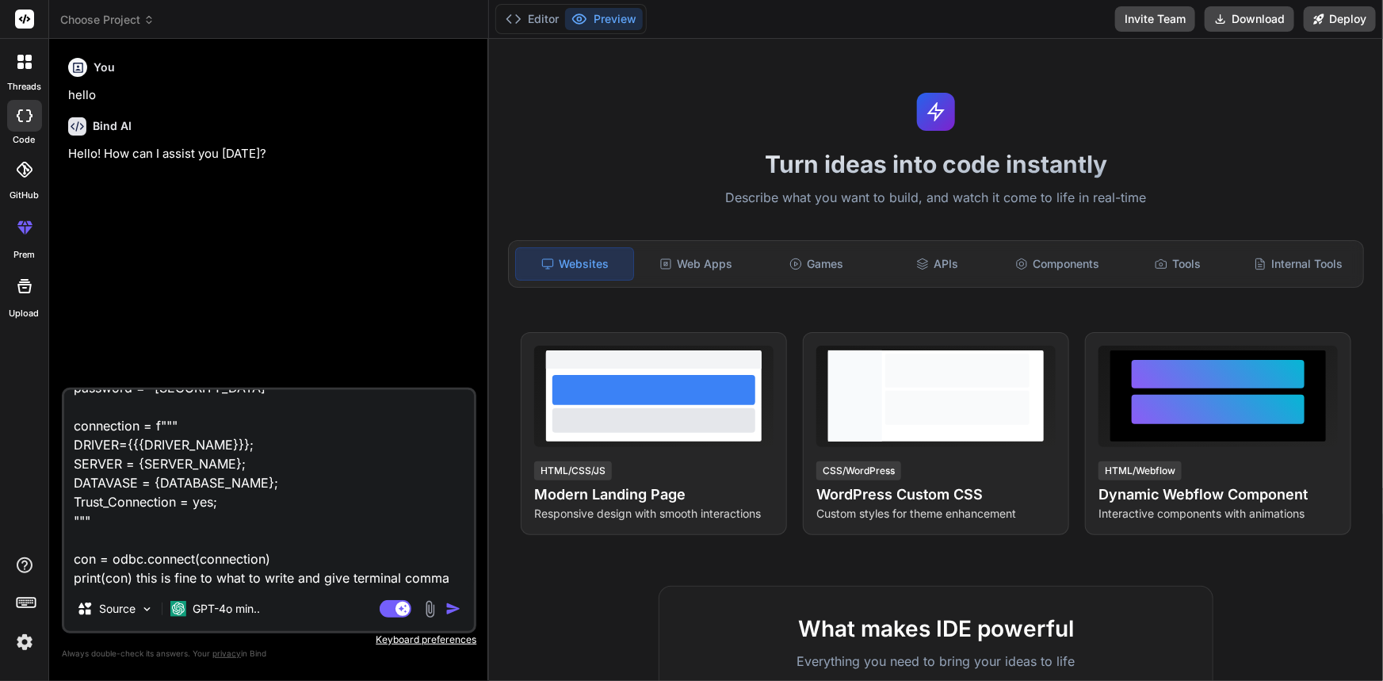
type textarea "x"
type textarea "import pypyodbc as odbc DRIVER_NAME = "SQL SERVER" SERVER_NAME = "CHETUIWK0815\…"
type textarea "x"
type textarea "import pypyodbc as odbc DRIVER_NAME = "SQL SERVER" SERVER_NAME = "CHETUIWK0815\…"
type textarea "x"
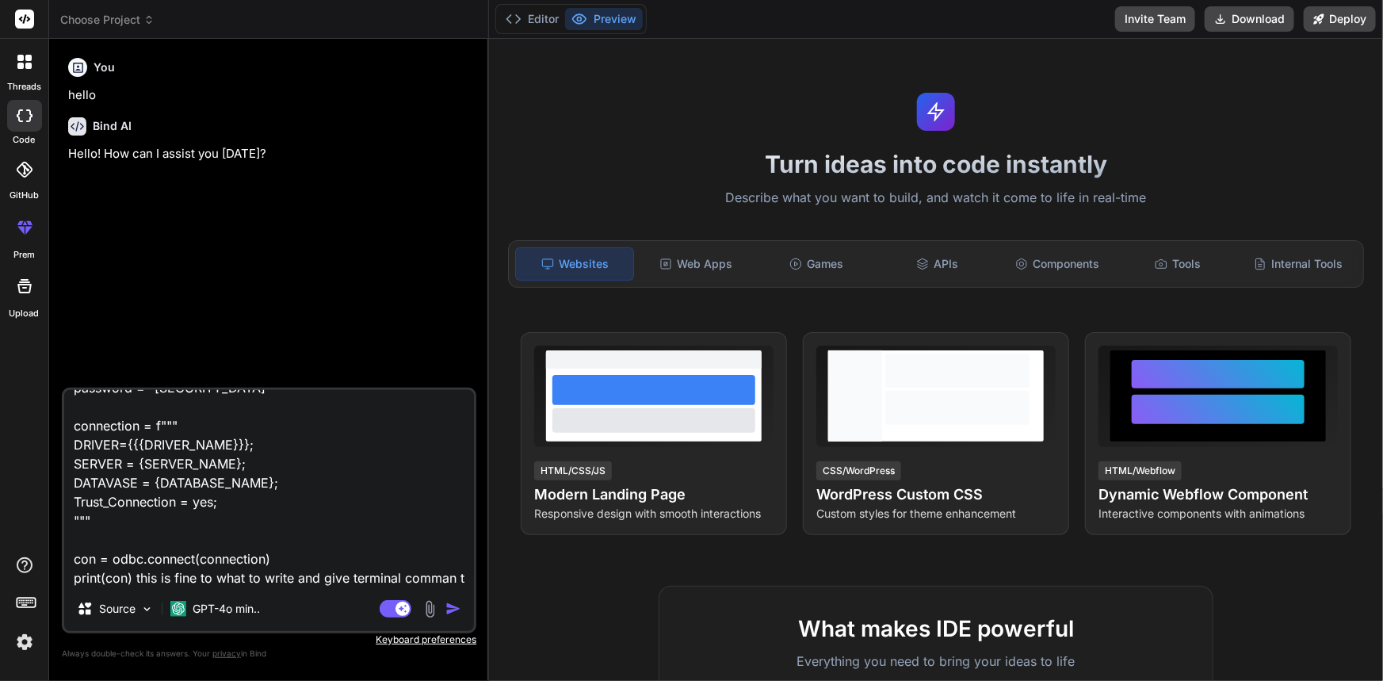
scroll to position [172, 0]
type textarea "import pypyodbc as odbc DRIVER_NAME = "SQL SERVER" SERVER_NAME = "CHETUIWK0815\…"
type textarea "x"
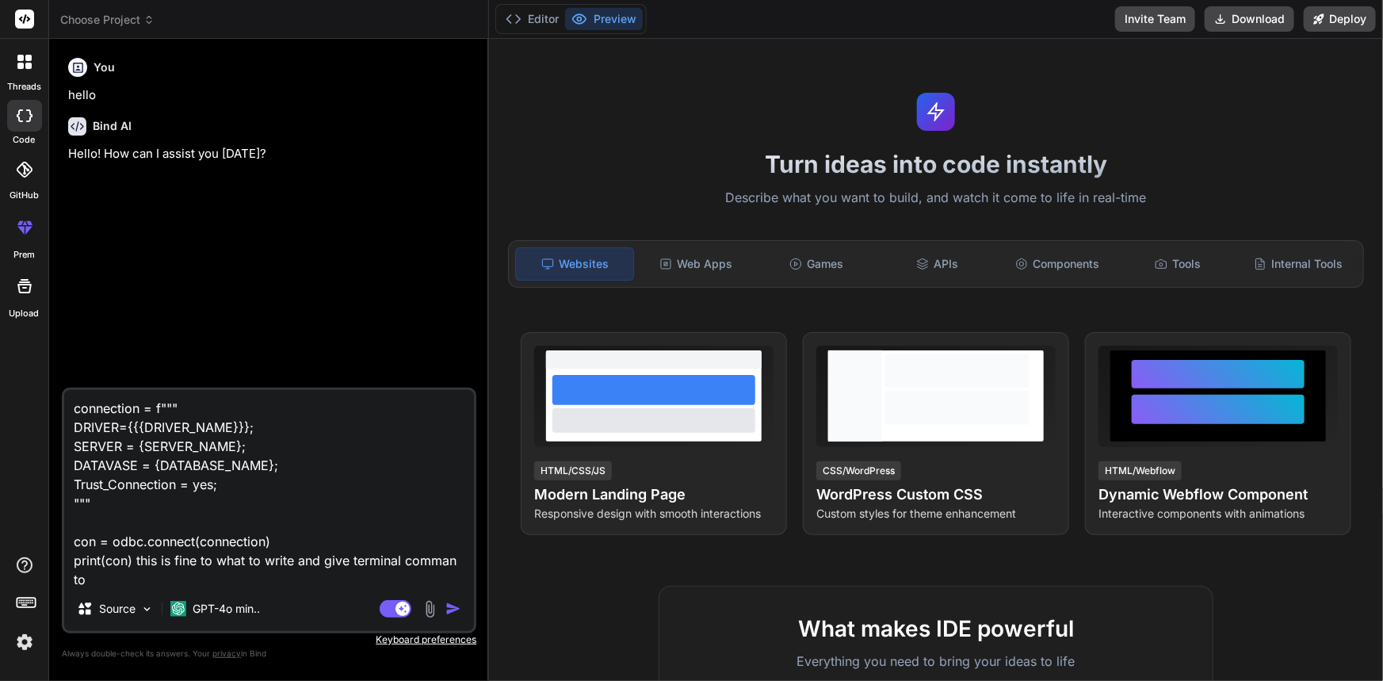
type textarea "import pypyodbc as odbc DRIVER_NAME = "SQL SERVER" SERVER_NAME = "CHETUIWK0815\…"
type textarea "x"
type textarea "import pypyodbc as odbc DRIVER_NAME = "SQL SERVER" SERVER_NAME = "CHETUIWK0815\…"
type textarea "x"
type textarea "import pypyodbc as odbc DRIVER_NAME = "SQL SERVER" SERVER_NAME = "CHETUIWK0815\…"
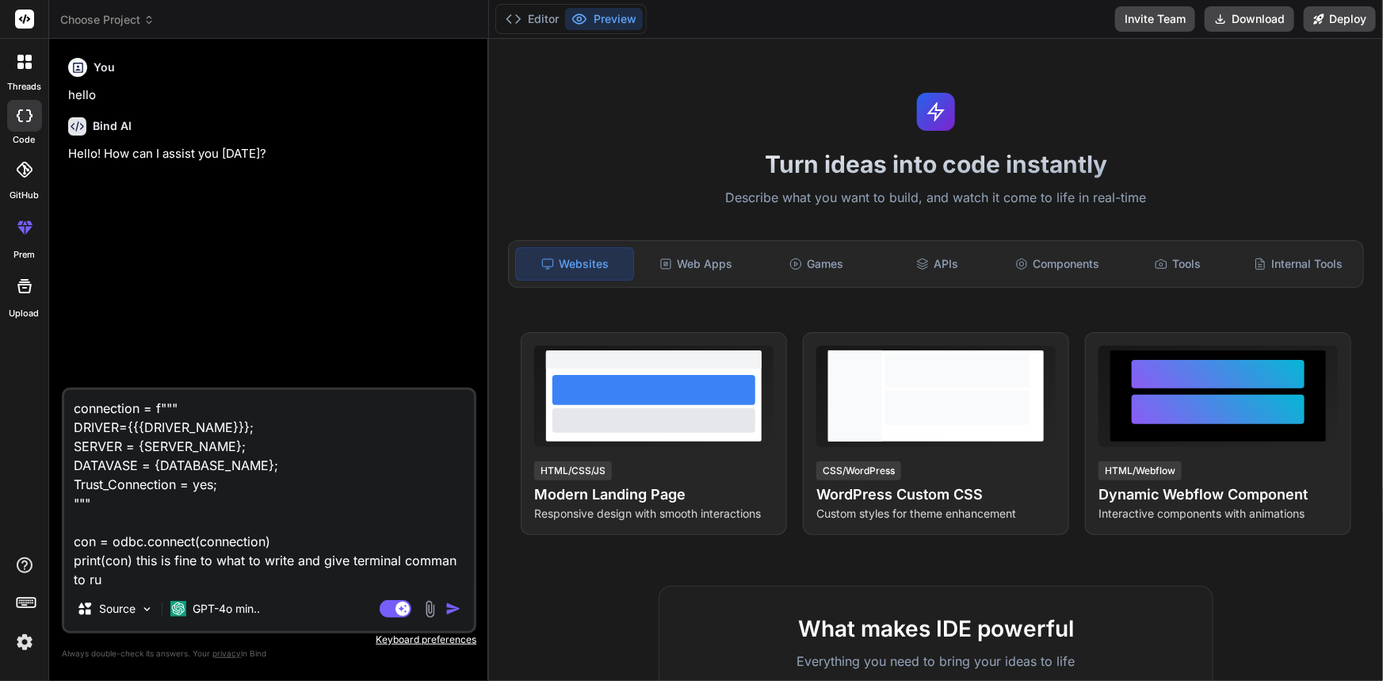
type textarea "x"
type textarea "import pypyodbc as odbc DRIVER_NAME = "SQL SERVER" SERVER_NAME = "CHETUIWK0815\…"
type textarea "x"
type textarea "import pypyodbc as odbc DRIVER_NAME = "SQL SERVER" SERVER_NAME = "CHETUIWK0815\…"
type textarea "x"
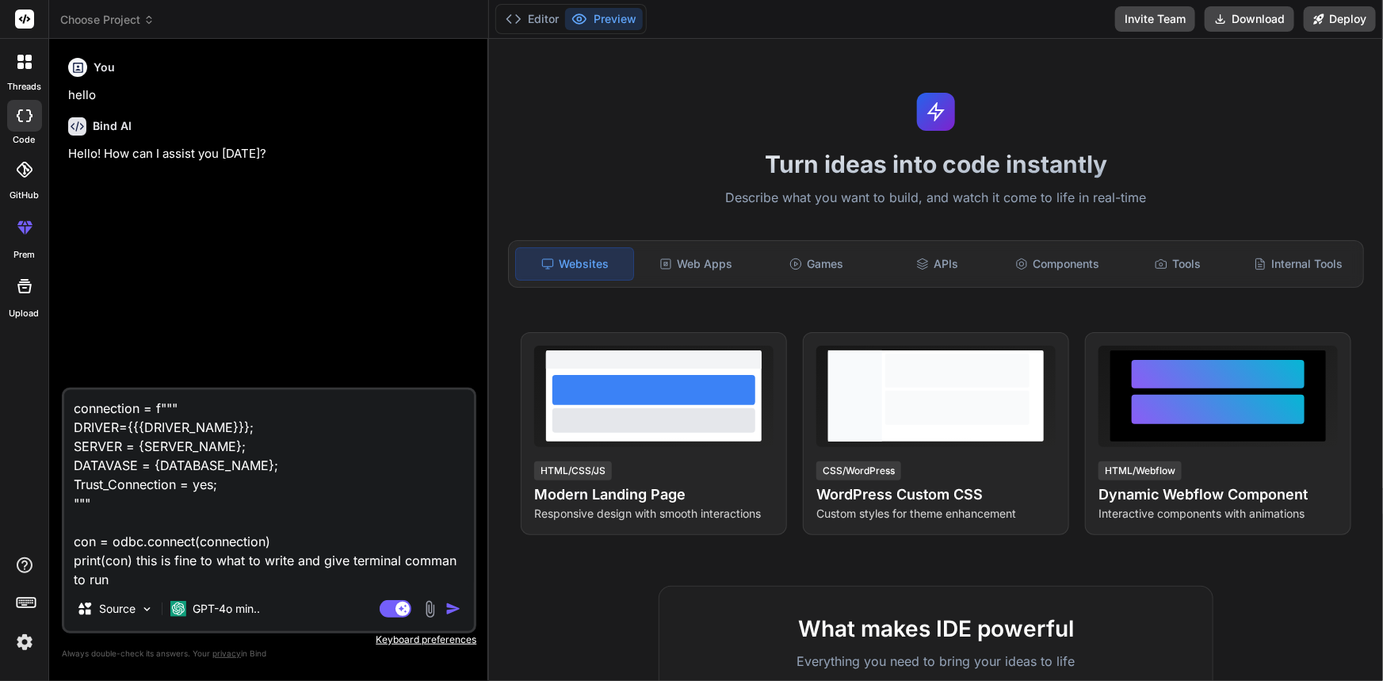
type textarea "import pypyodbc as odbc DRIVER_NAME = "SQL SERVER" SERVER_NAME = "CHETUIWK0815\…"
type textarea "x"
type textarea "import pypyodbc as odbc DRIVER_NAME = "SQL SERVER" SERVER_NAME = "CHETUIWK0815\…"
type textarea "x"
type textarea "import pypyodbc as odbc DRIVER_NAME = "SQL SERVER" SERVER_NAME = "CHETUIWK0815\…"
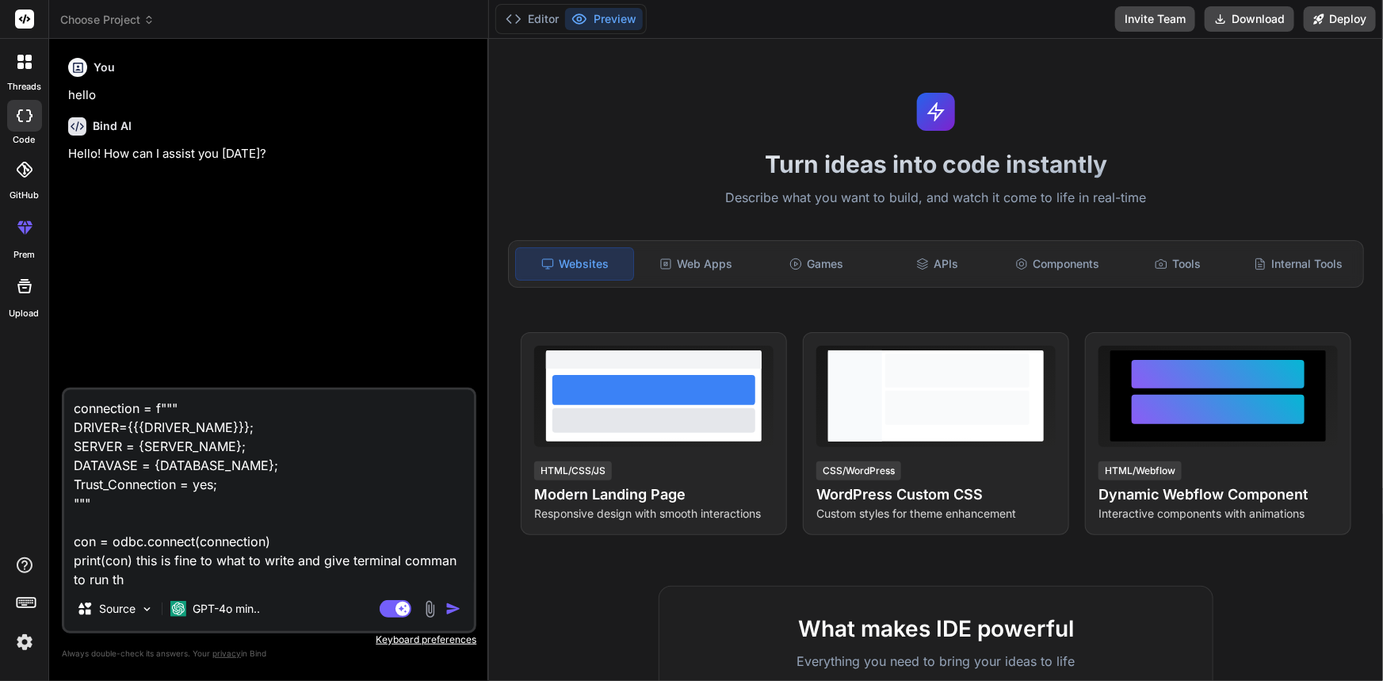
type textarea "x"
type textarea "import pypyodbc as odbc DRIVER_NAME = "SQL SERVER" SERVER_NAME = "CHETUIWK0815\…"
type textarea "x"
type textarea "import pypyodbc as odbc DRIVER_NAME = "SQL SERVER" SERVER_NAME = "CHETUIWK0815\…"
type textarea "x"
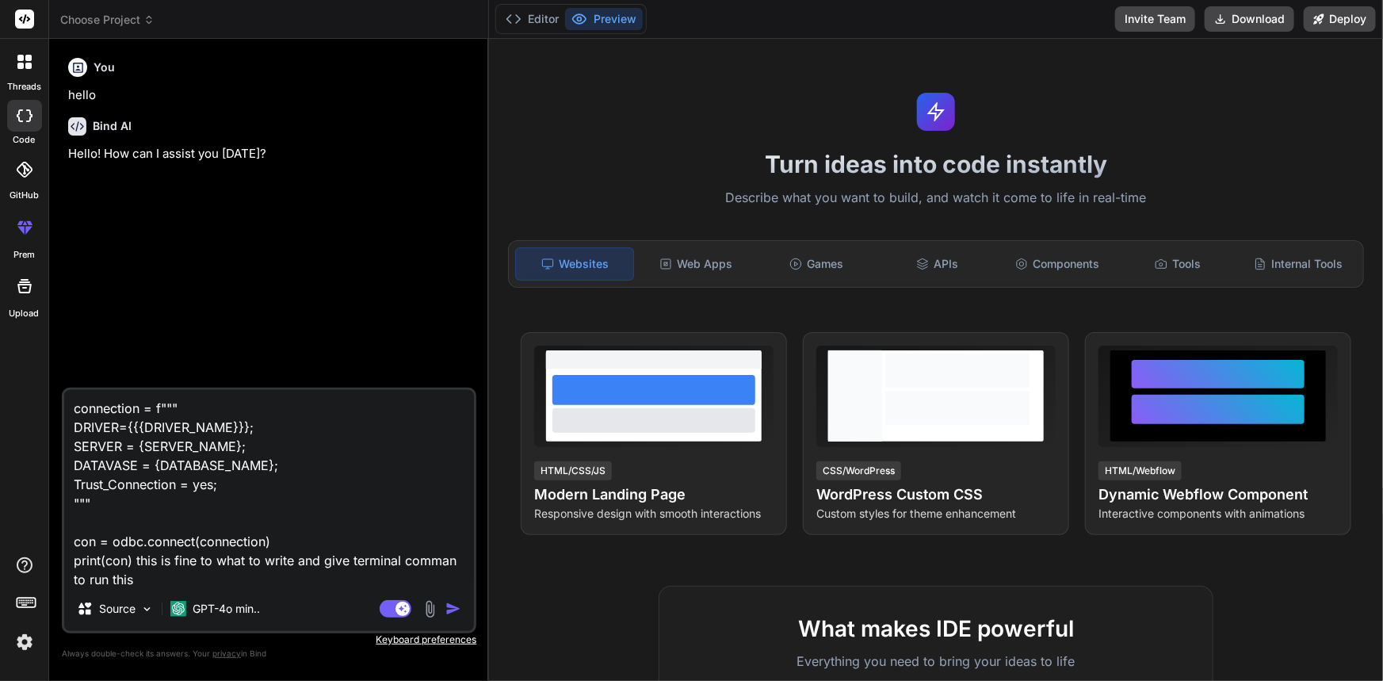
type textarea "import pypyodbc as odbc DRIVER_NAME = "SQL SERVER" SERVER_NAME = "CHETUIWK0815\…"
type textarea "x"
type textarea "import pypyodbc as odbc DRIVER_NAME = "SQL SERVER" SERVER_NAME = "CHETUIWK0815\…"
type textarea "x"
type textarea "import pypyodbc as odbc DRIVER_NAME = "SQL SERVER" SERVER_NAME = "CHETUIWK0815\…"
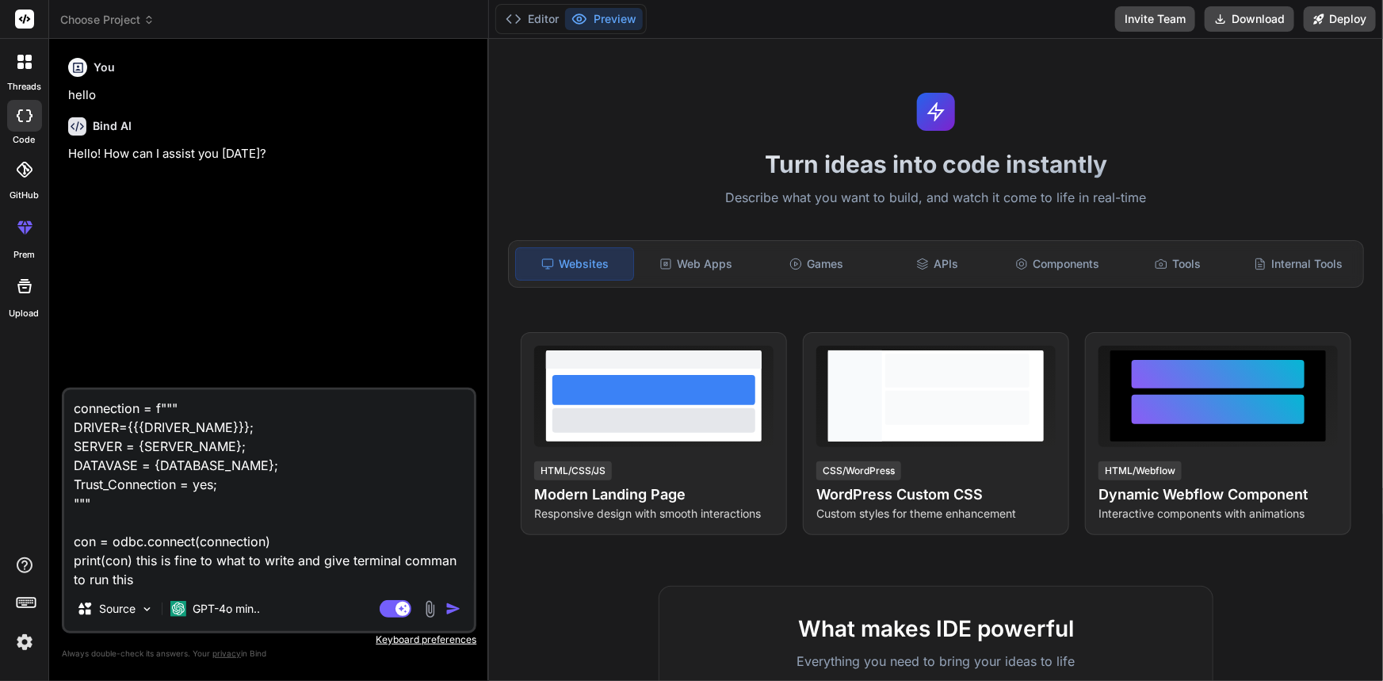
type textarea "x"
type textarea "import pypyodbc as odbc DRIVER_NAME = "SQL SERVER" SERVER_NAME = "CHETUIWK0815\…"
type textarea "x"
type textarea "import pypyodbc as odbc DRIVER_NAME = "SQL SERVER" SERVER_NAME = "CHETUIWK0815\…"
type textarea "x"
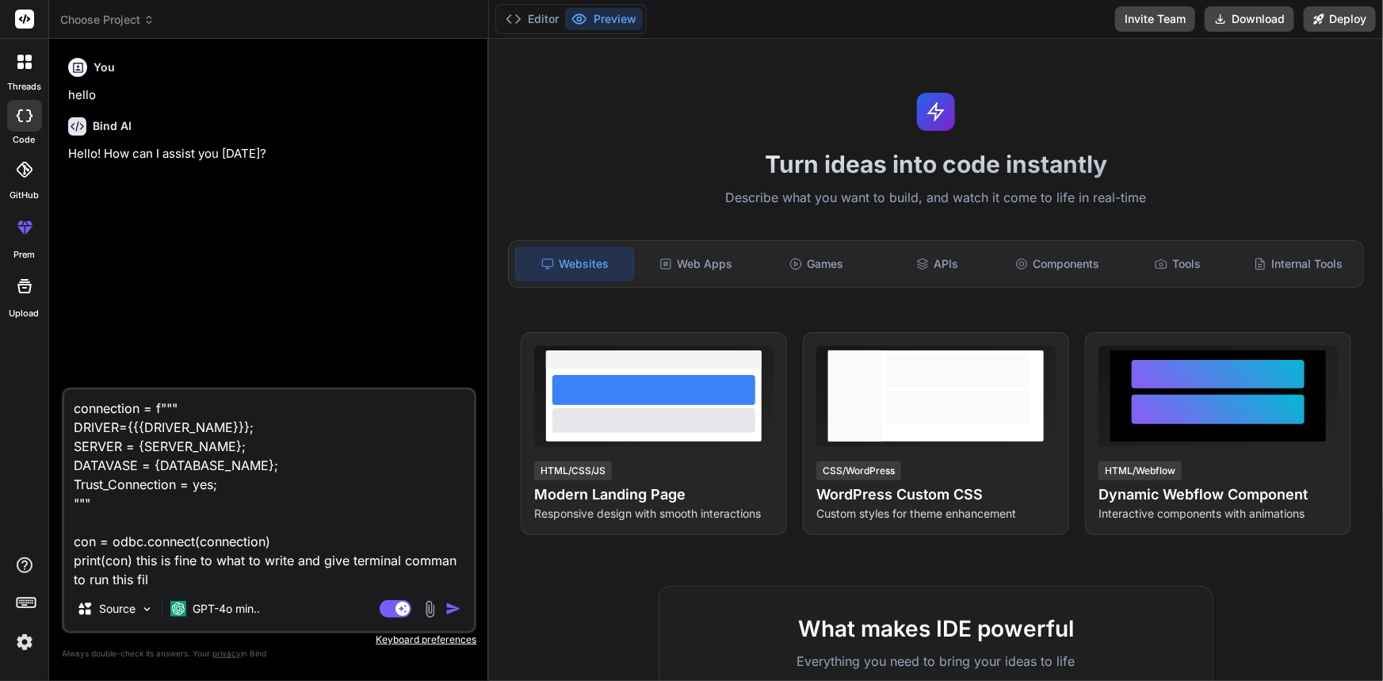
type textarea "import pypyodbc as odbc DRIVER_NAME = "SQL SERVER" SERVER_NAME = "CHETUIWK0815\…"
type textarea "x"
type textarea "import pypyodbc as odbc DRIVER_NAME = "SQL SERVER" SERVER_NAME = "CHETUIWK0815\…"
type textarea "x"
type textarea "import pypyodbc as odbc DRIVER_NAME = "SQL SERVER" SERVER_NAME = "CHETUIWK0815\…"
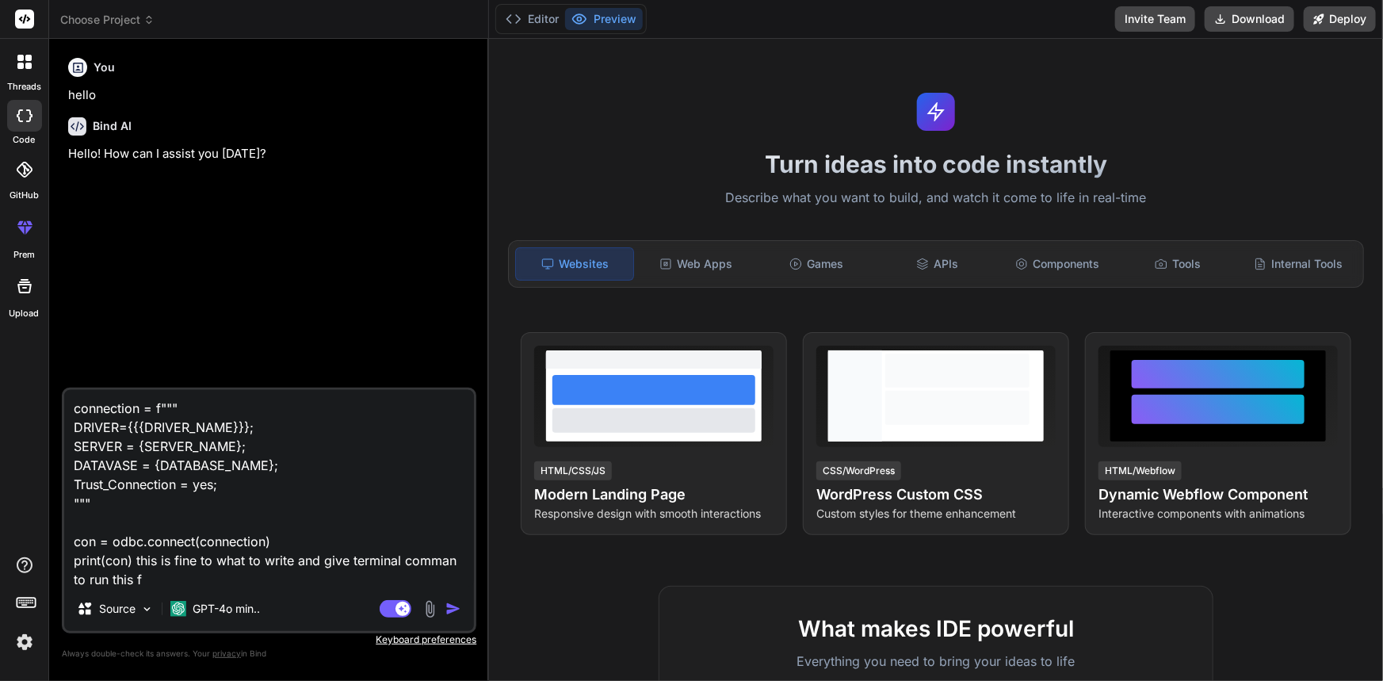
type textarea "x"
type textarea "import pypyodbc as odbc DRIVER_NAME = "SQL SERVER" SERVER_NAME = "CHETUIWK0815\…"
type textarea "x"
type textarea "import pypyodbc as odbc DRIVER_NAME = "SQL SERVER" SERVER_NAME = "CHETUIWK0815\…"
type textarea "x"
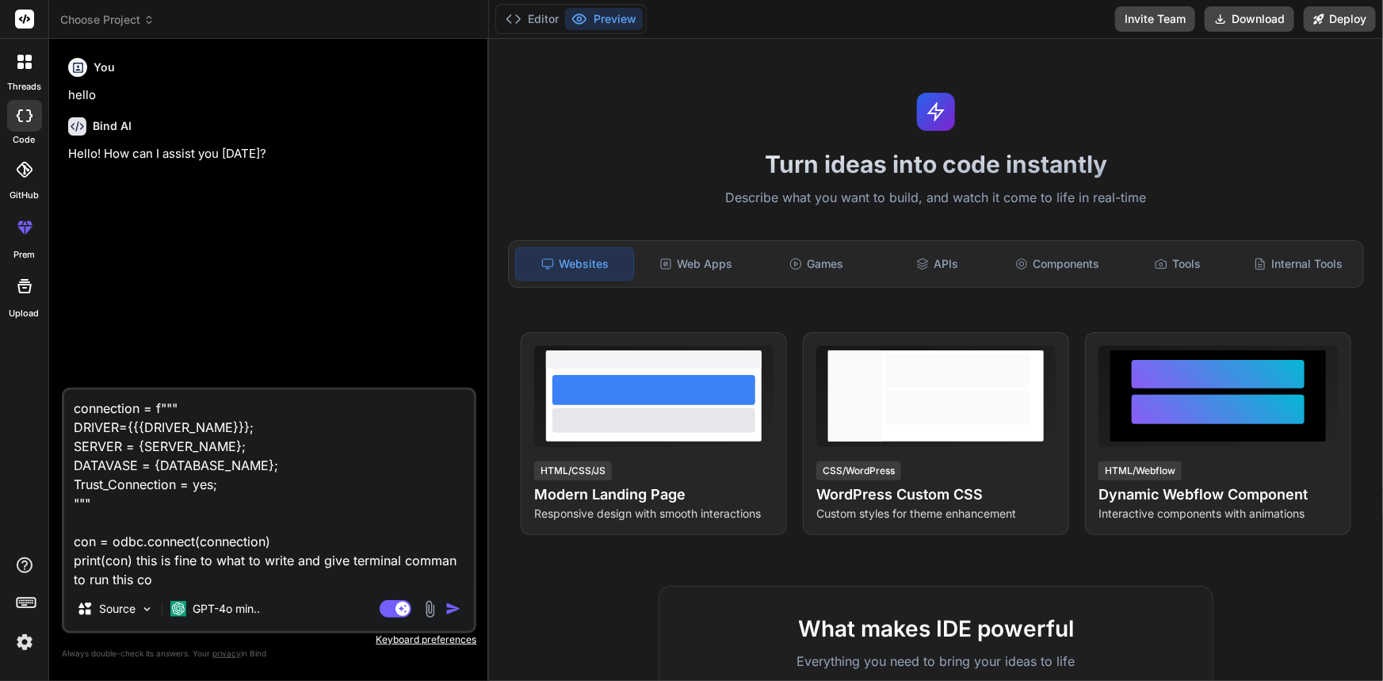
type textarea "import pypyodbc as odbc DRIVER_NAME = "SQL SERVER" SERVER_NAME = "CHETUIWK0815\…"
type textarea "x"
type textarea "import pypyodbc as odbc DRIVER_NAME = "SQL SERVER" SERVER_NAME = "CHETUIWK0815\…"
type textarea "x"
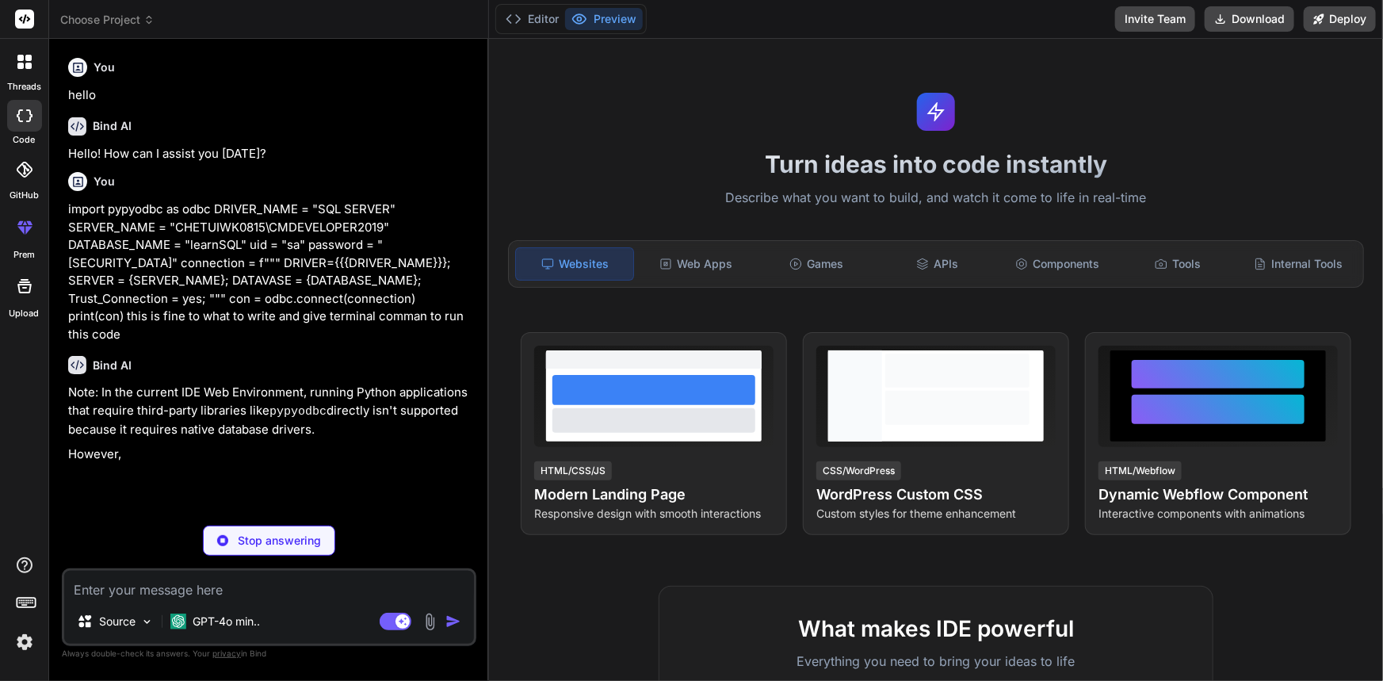
click at [599, 23] on button "Preview" at bounding box center [604, 19] width 78 height 22
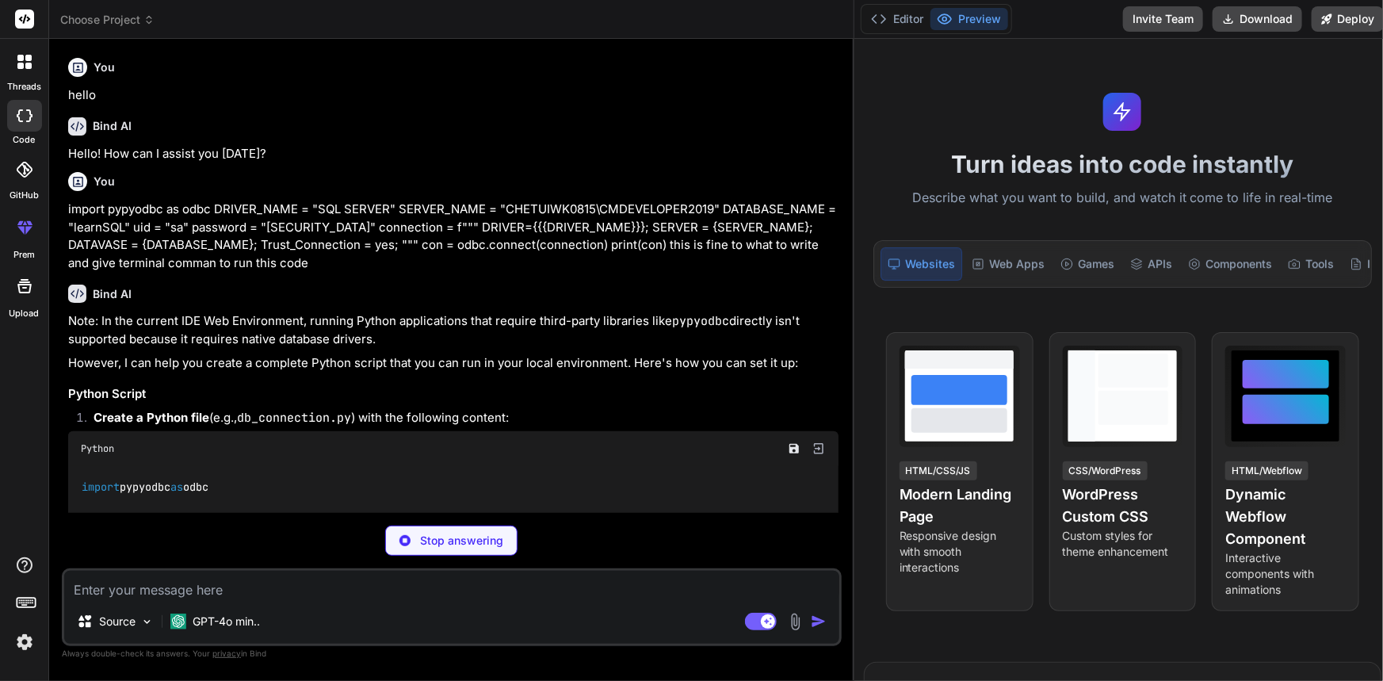
drag, startPoint x: 489, startPoint y: 119, endPoint x: 1328, endPoint y: 111, distance: 839.3
click at [1328, 111] on div "Choose Project Created with Pixso. Bind AI Web Search Created with Pixso. Code …" at bounding box center [720, 340] width 1342 height 681
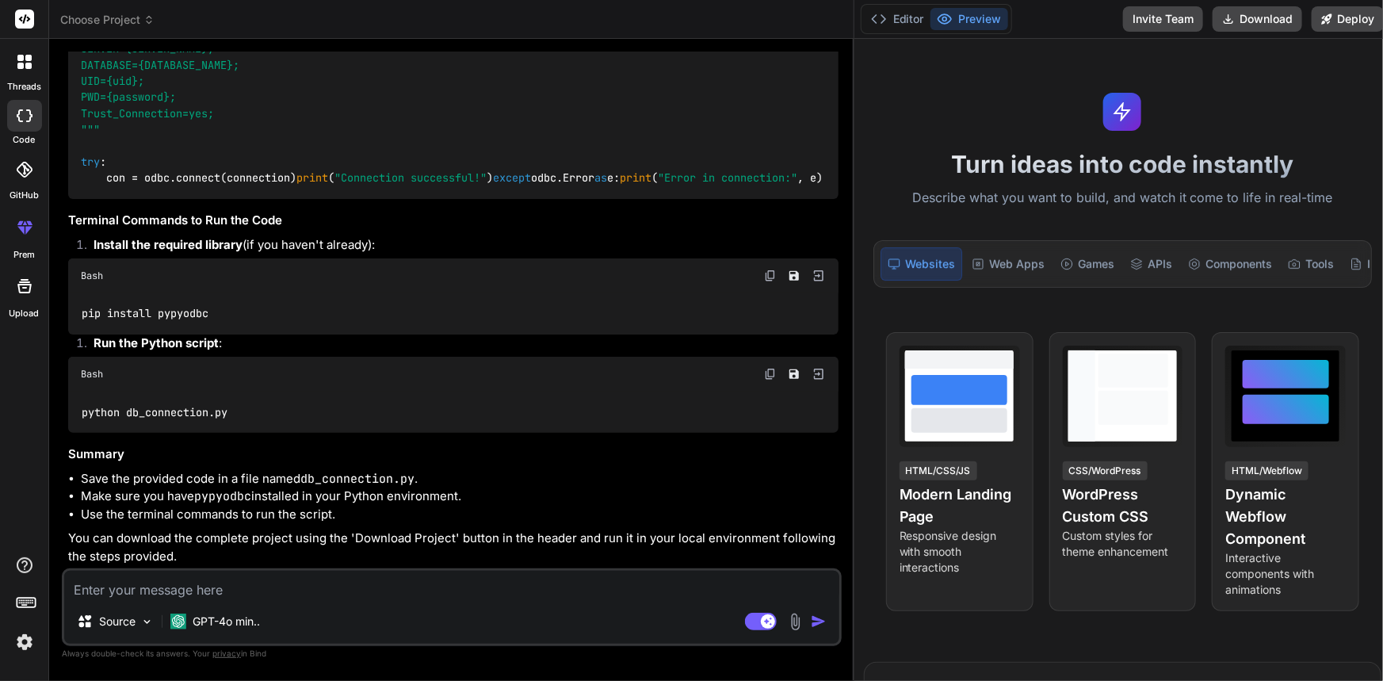
scroll to position [647, 0]
type textarea "x"
drag, startPoint x: 128, startPoint y: 413, endPoint x: 277, endPoint y: 409, distance: 149.8
click at [277, 409] on div "python db_connection.py" at bounding box center [453, 411] width 770 height 41
click at [281, 405] on div "python db_connection.py" at bounding box center [453, 411] width 770 height 41
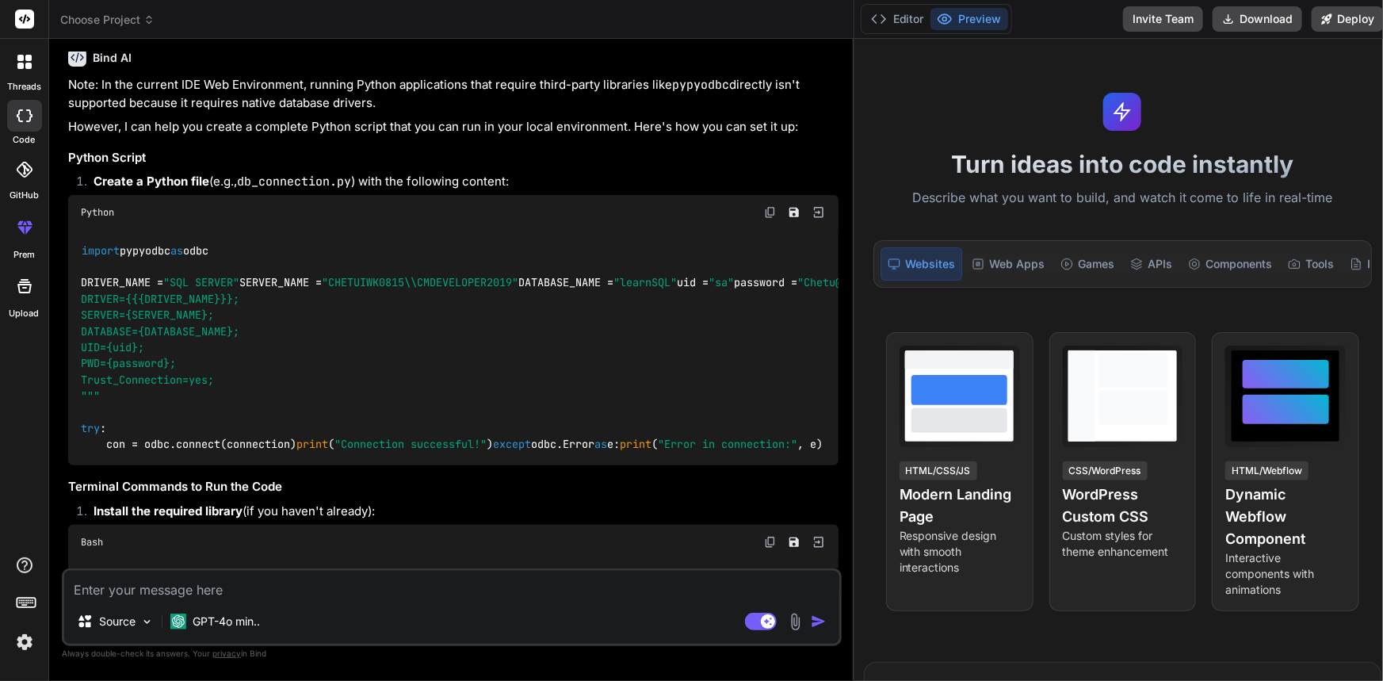
scroll to position [214, 0]
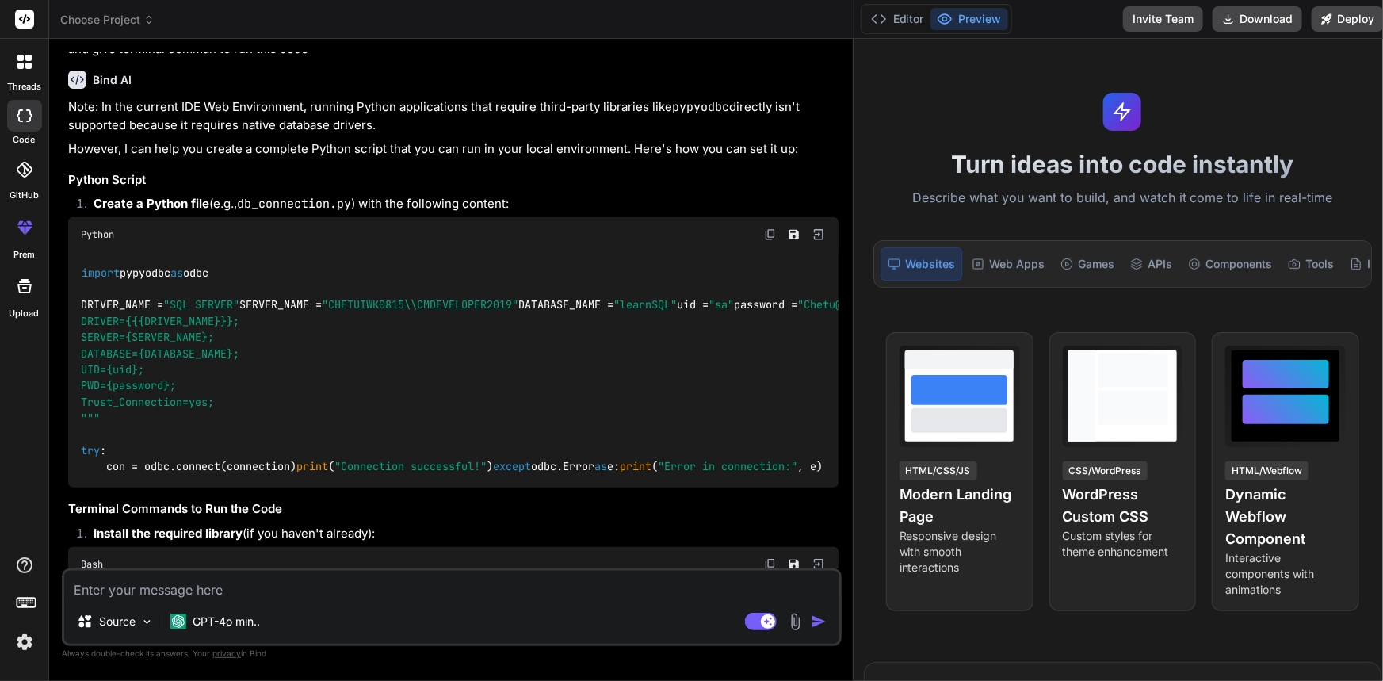
click at [285, 204] on code "db_connection.py" at bounding box center [294, 204] width 114 height 16
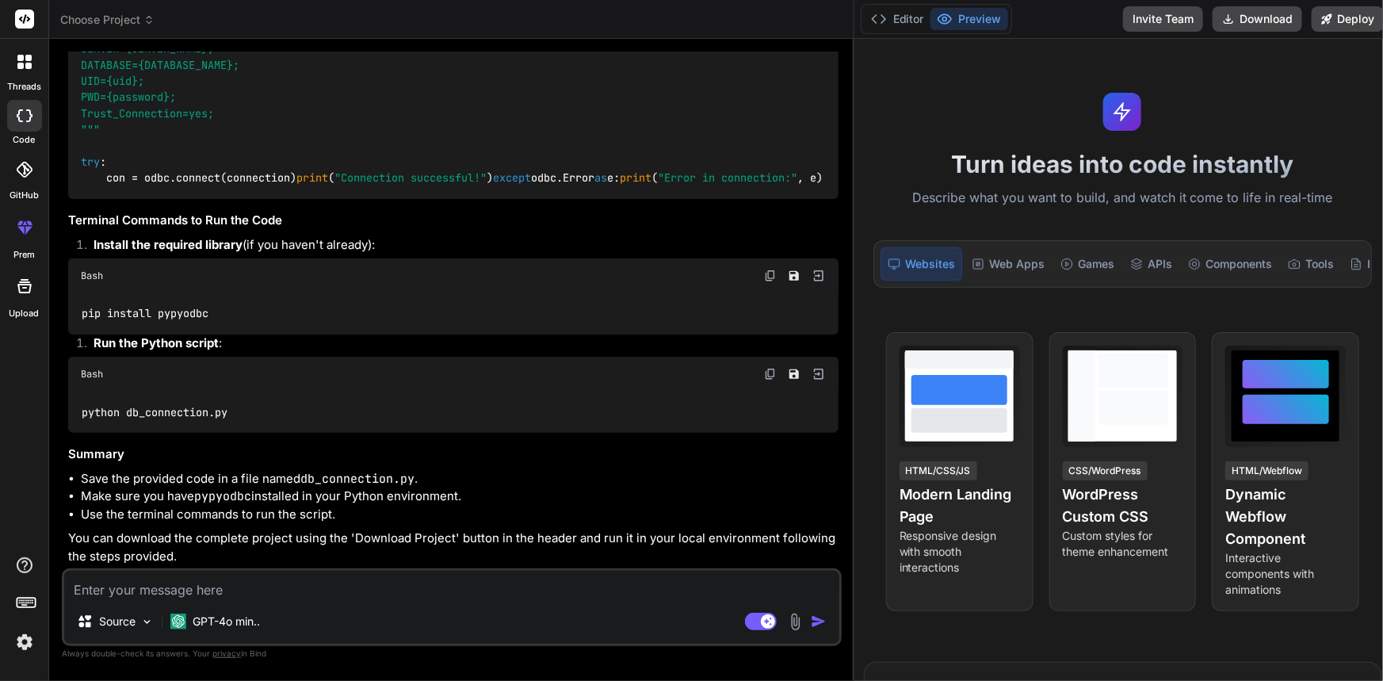
scroll to position [647, 0]
drag, startPoint x: 228, startPoint y: 412, endPoint x: 248, endPoint y: 414, distance: 19.9
click at [248, 414] on div "python db_connection.py" at bounding box center [453, 411] width 770 height 41
click at [266, 415] on div "python db_connection.py" at bounding box center [453, 411] width 770 height 41
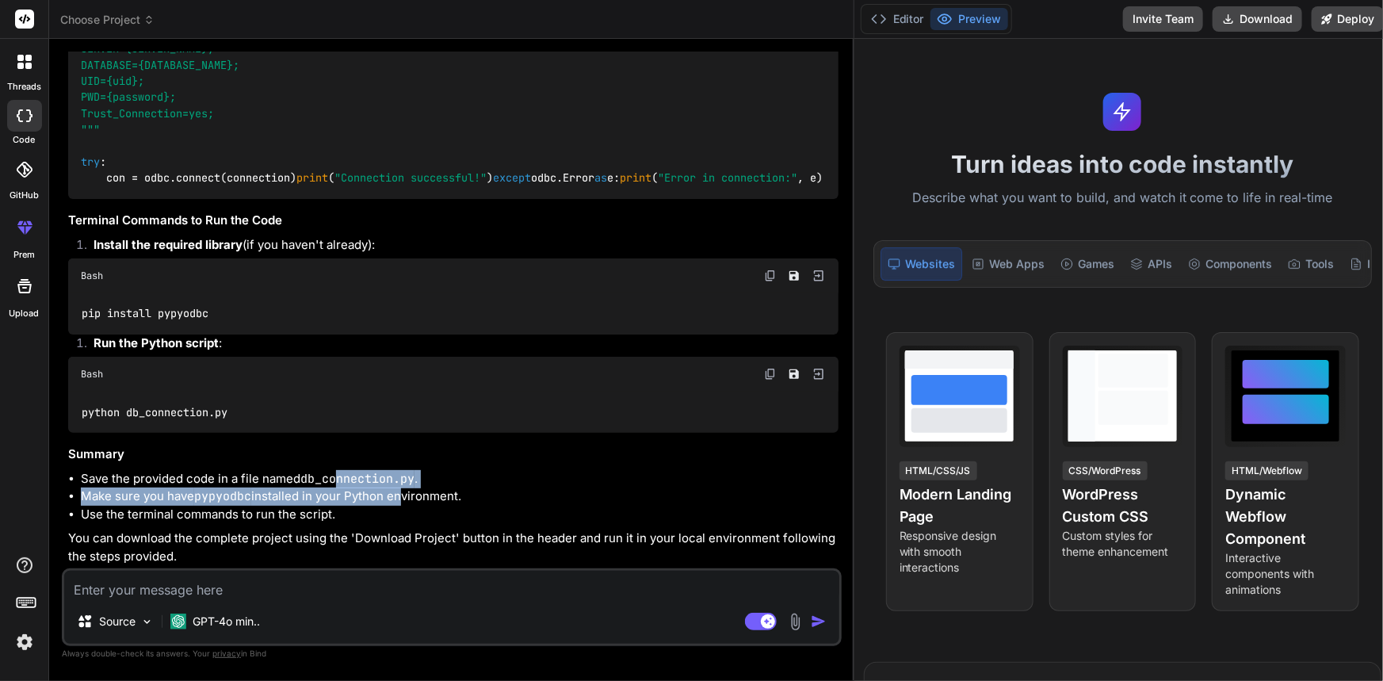
copy ul "nnection.py . Make sure you have pypyodbc installed in your Python e"
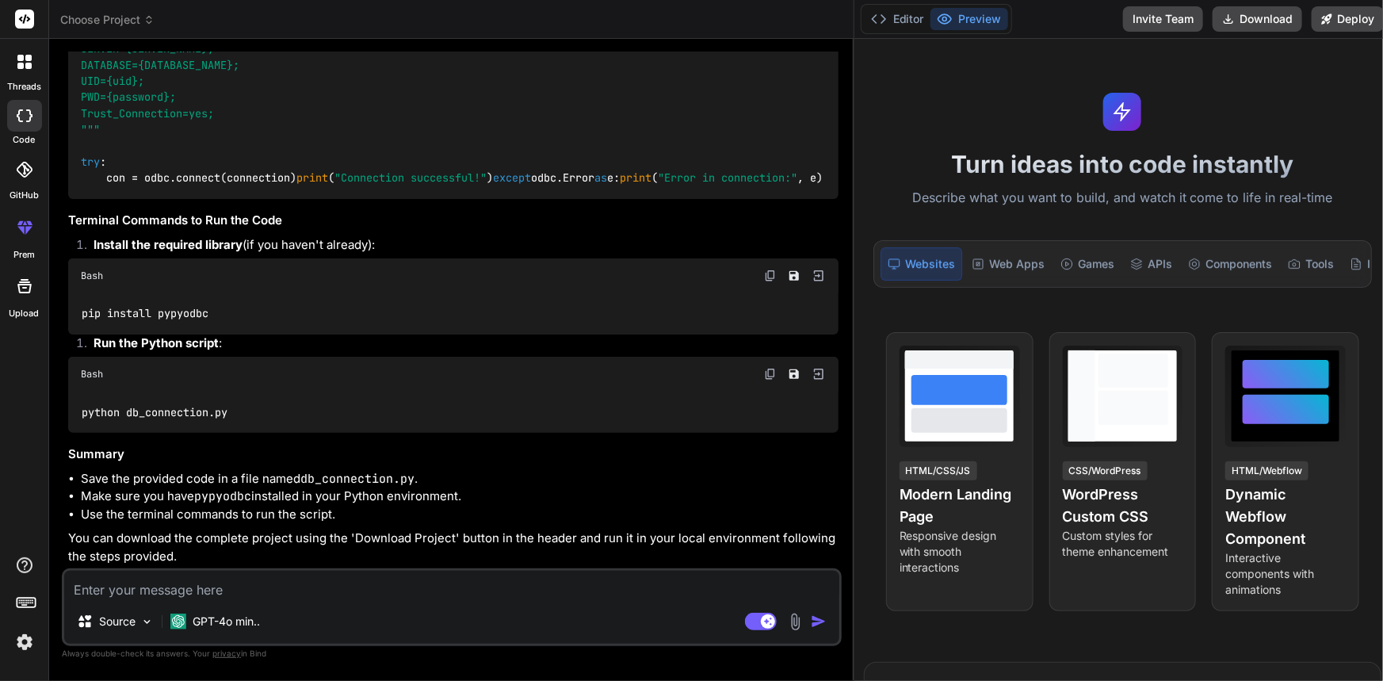
click at [467, 531] on p "You can download the complete project using the 'Download Project' button in th…" at bounding box center [453, 547] width 770 height 36
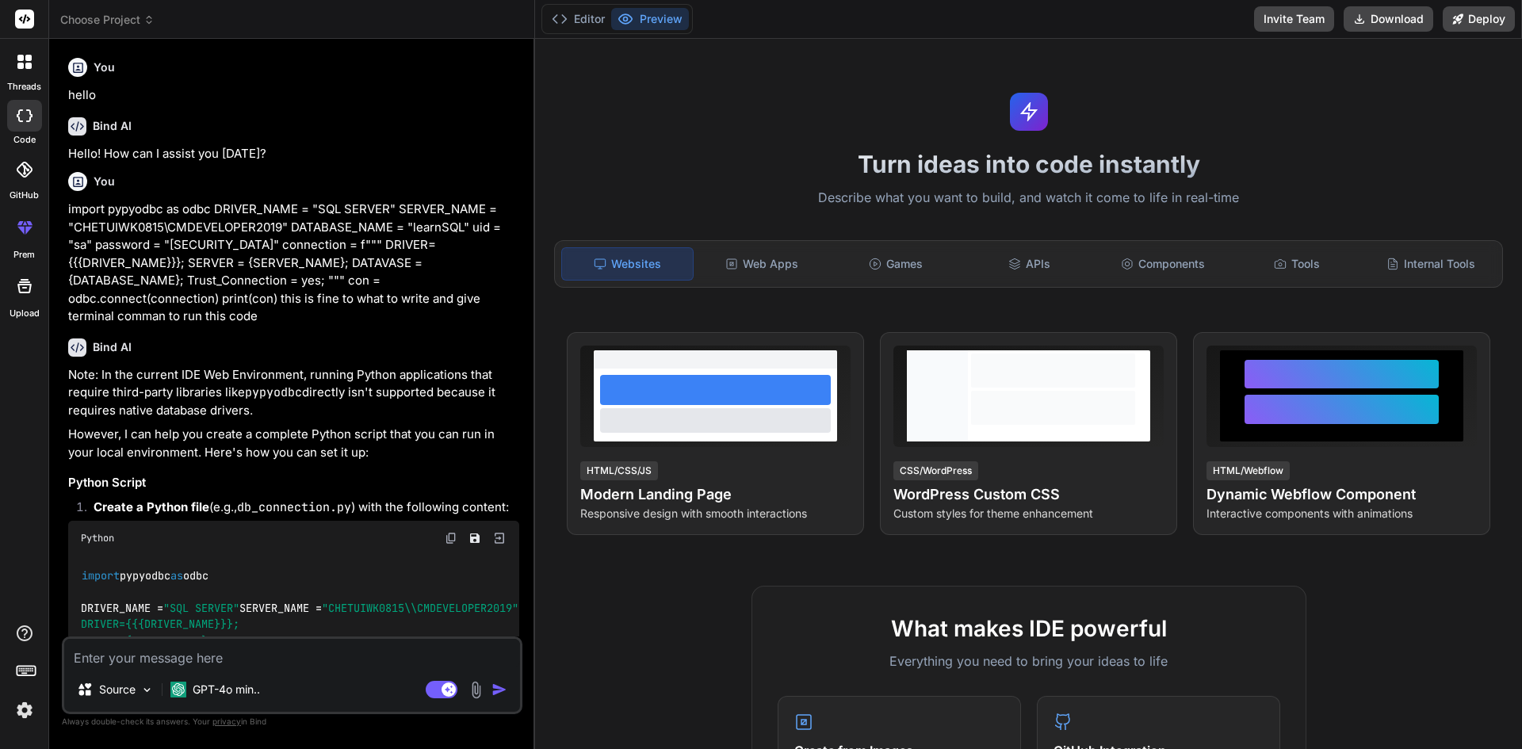
type textarea "x"
